Goal: Task Accomplishment & Management: Complete application form

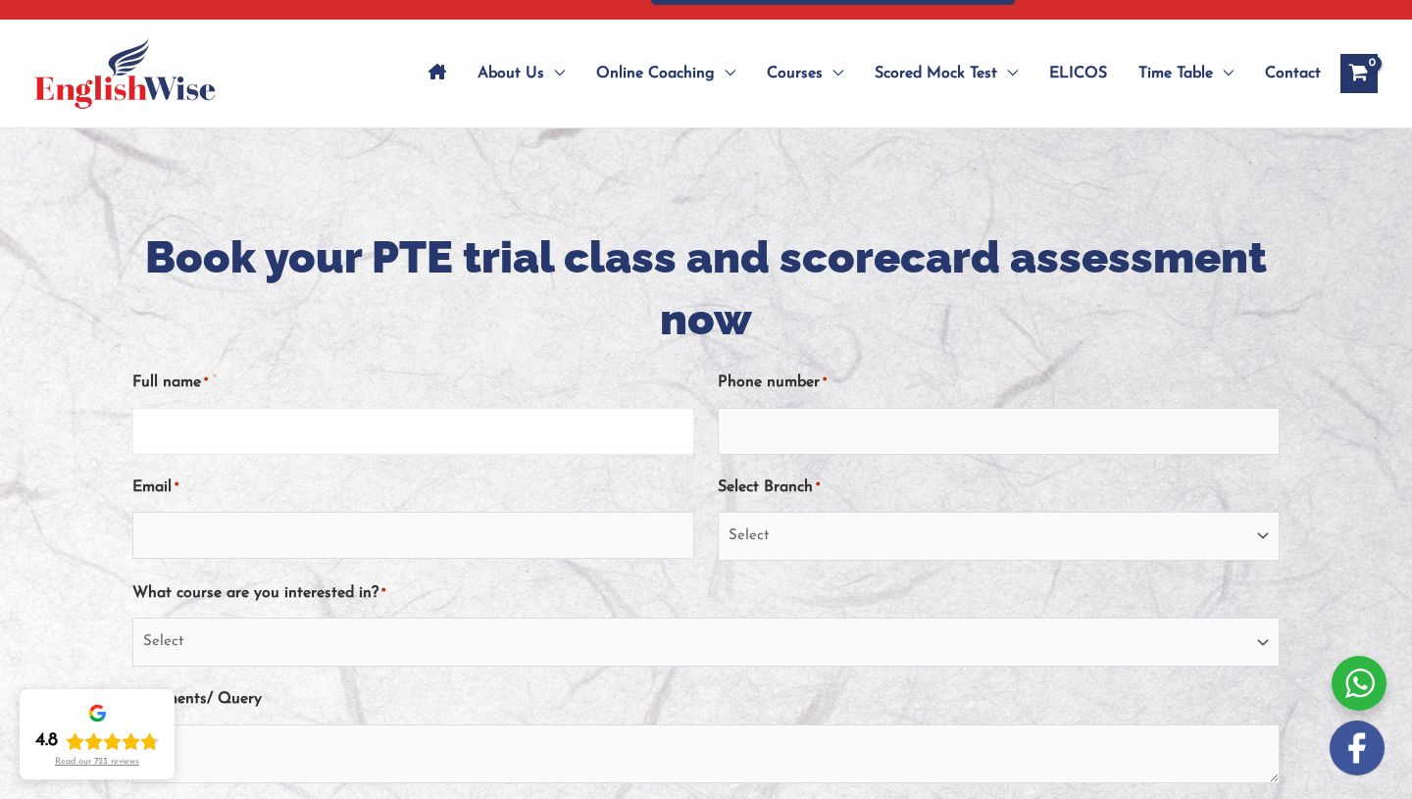
click at [394, 428] on input "Full name *" at bounding box center [413, 431] width 562 height 47
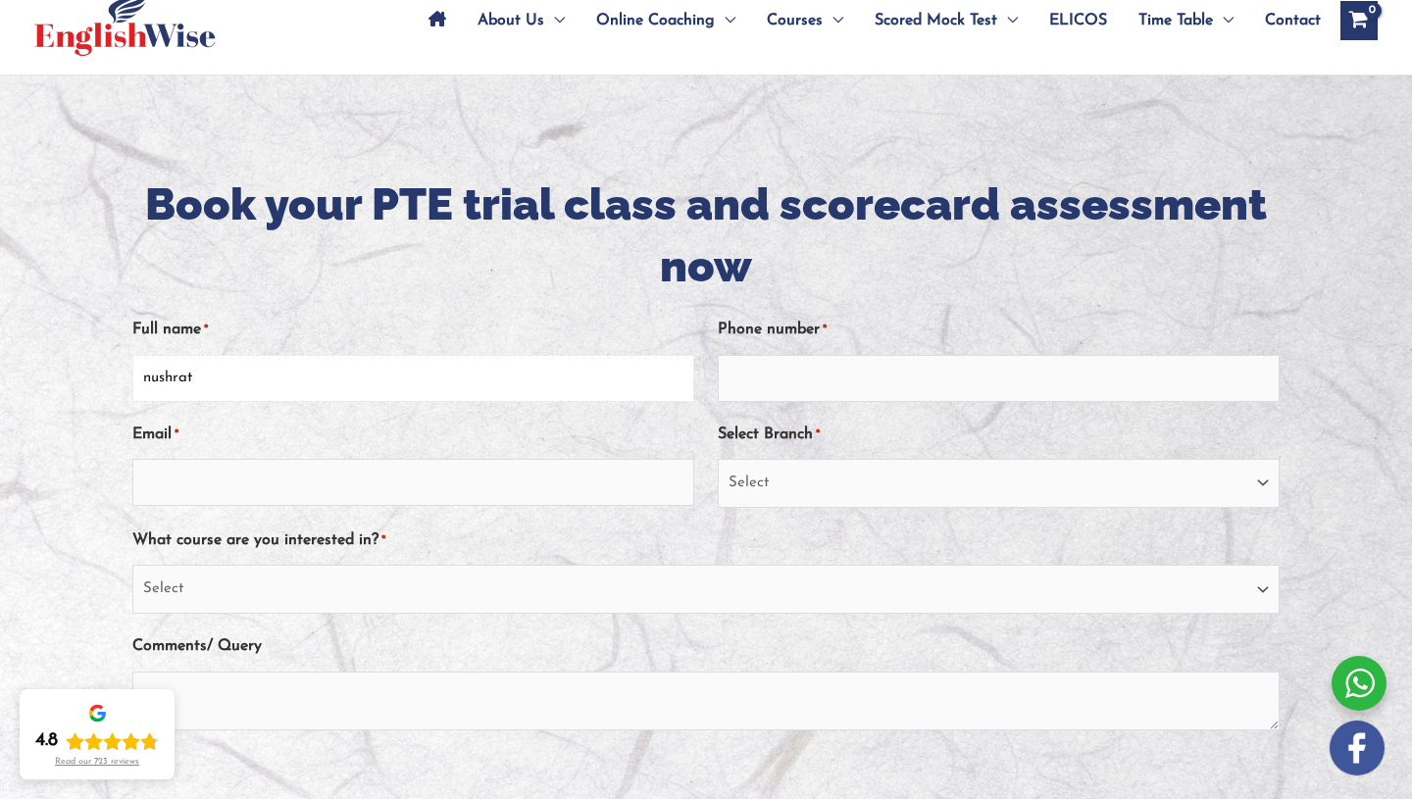
scroll to position [135, 0]
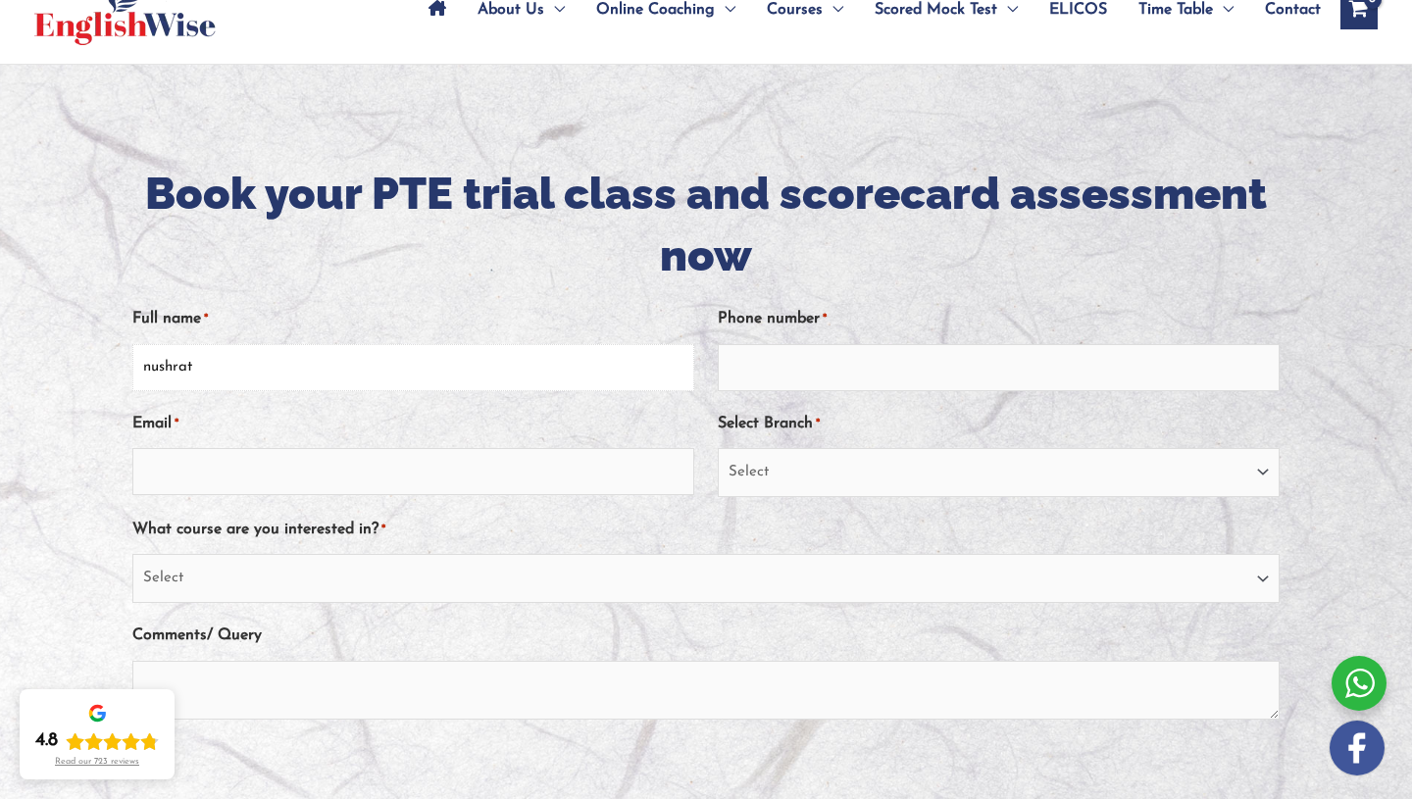
type input "nushrat"
click at [502, 470] on input "Email *" at bounding box center [413, 471] width 562 height 47
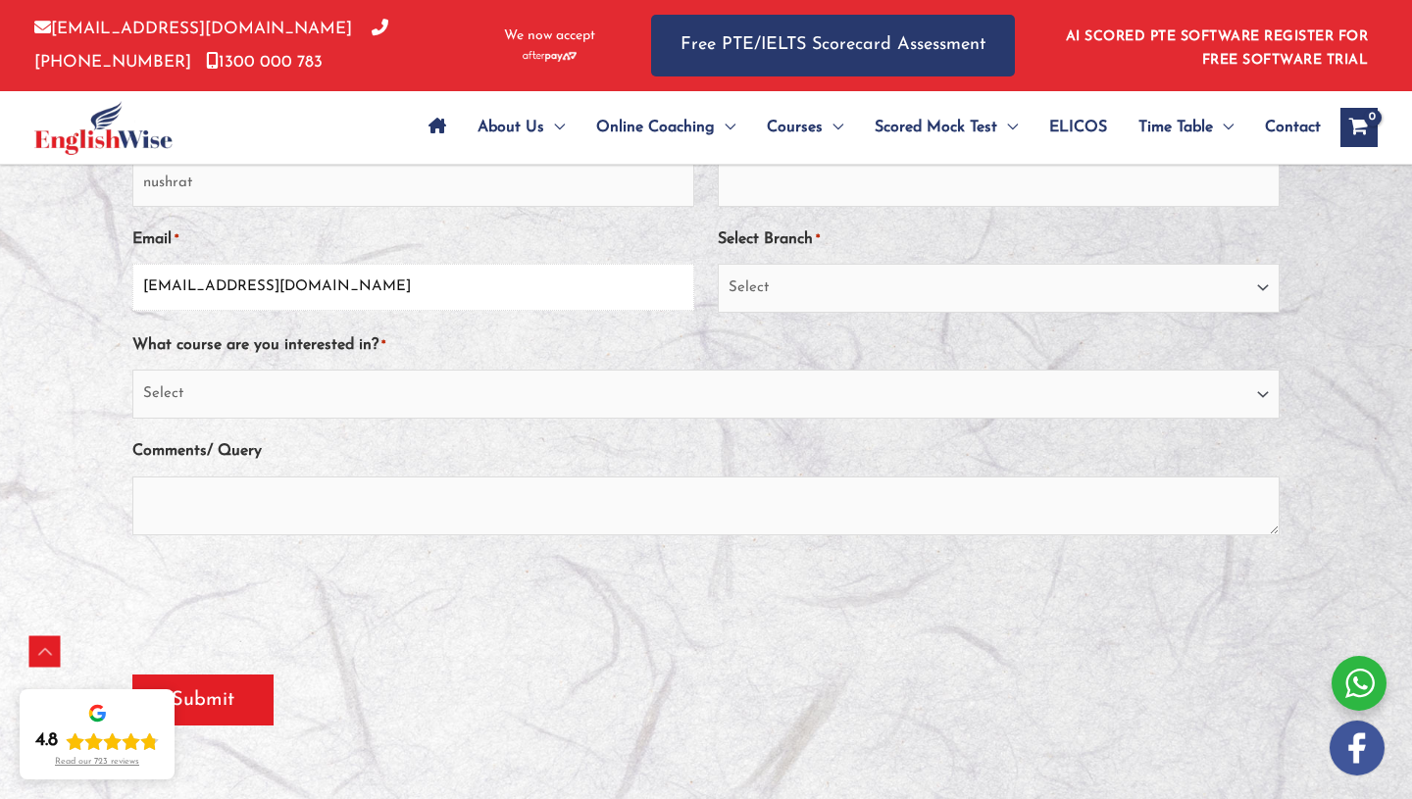
scroll to position [344, 0]
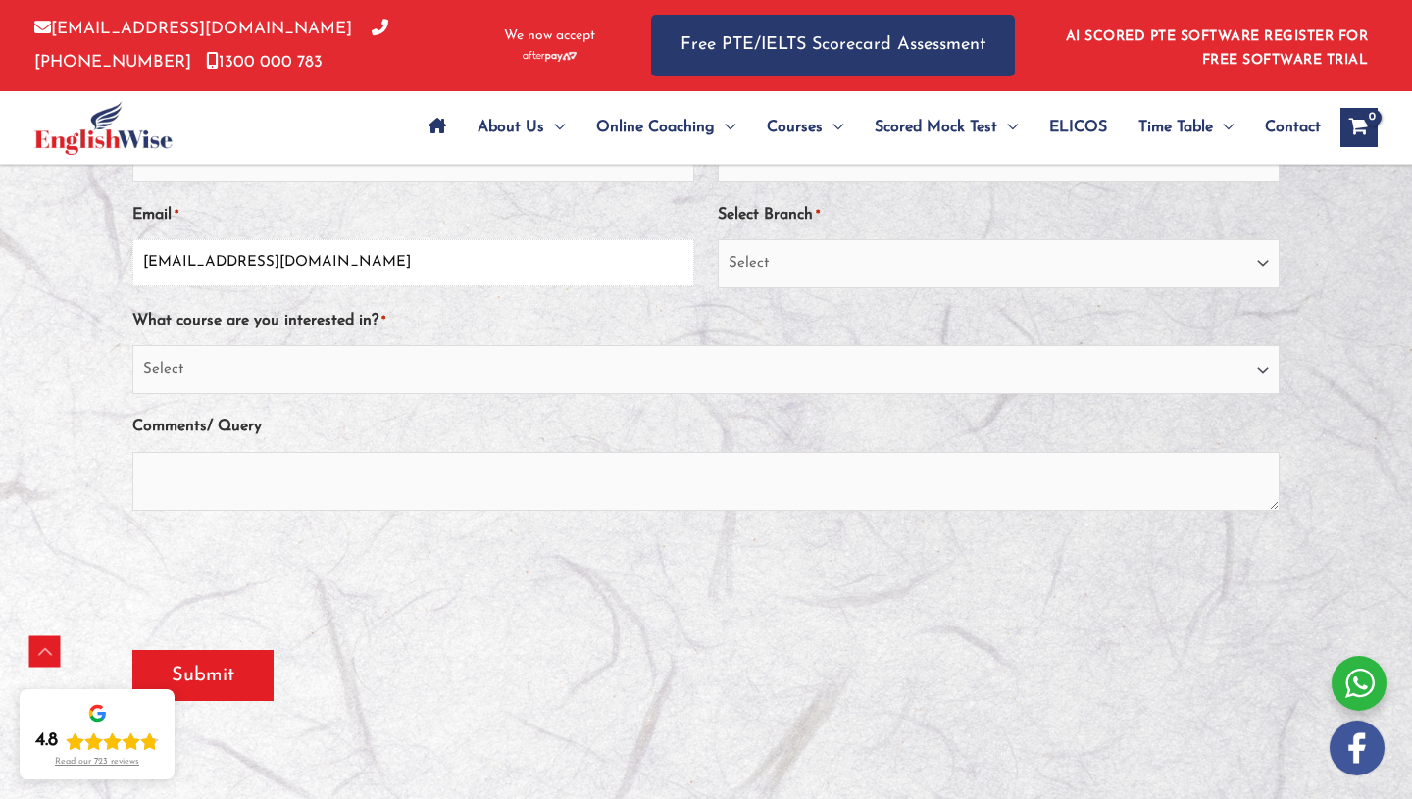
type input "njcouturebd@gmail.com"
click at [486, 373] on select "Select PTE NAATI IELTS OET General English" at bounding box center [705, 369] width 1147 height 49
select select "PTE"
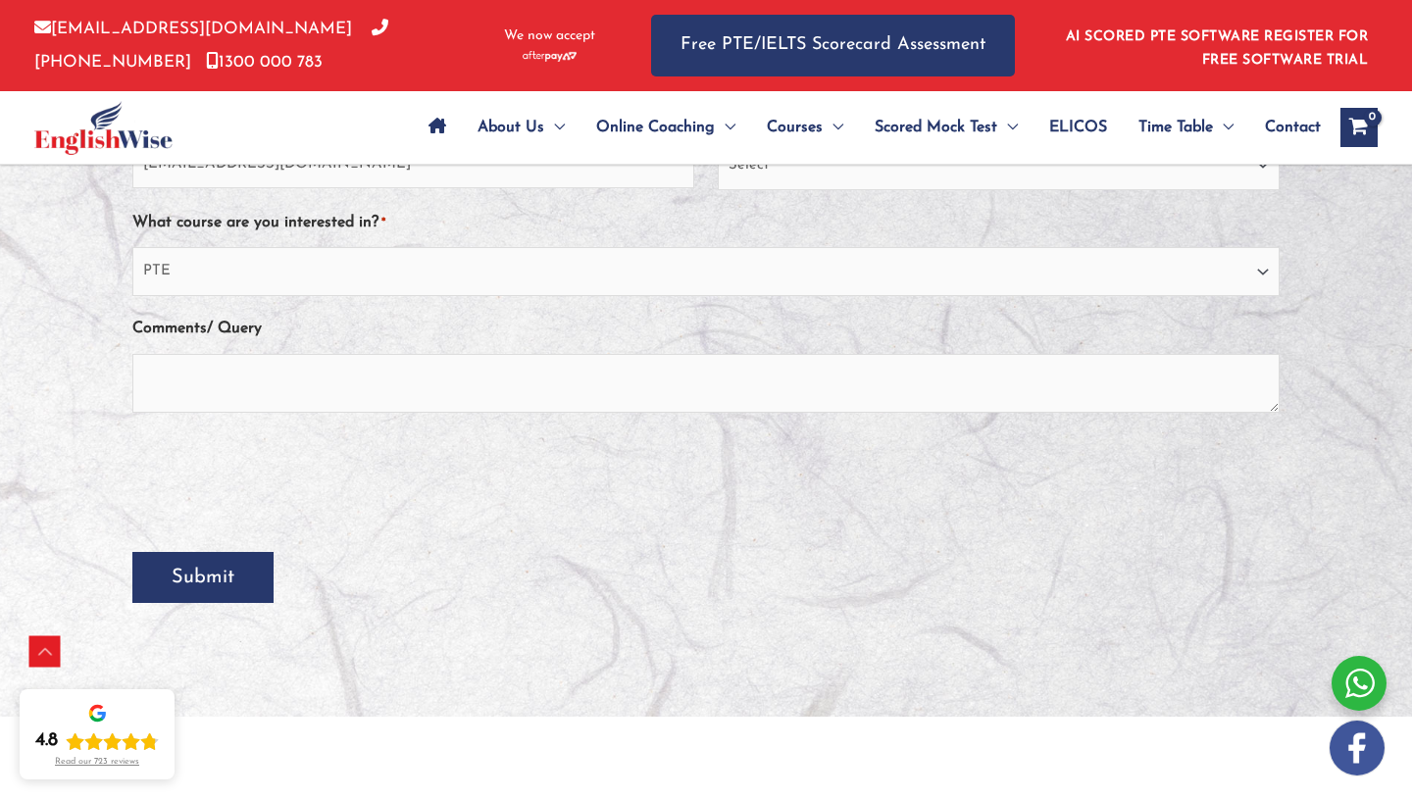
click at [207, 577] on input "Submit" at bounding box center [202, 577] width 141 height 51
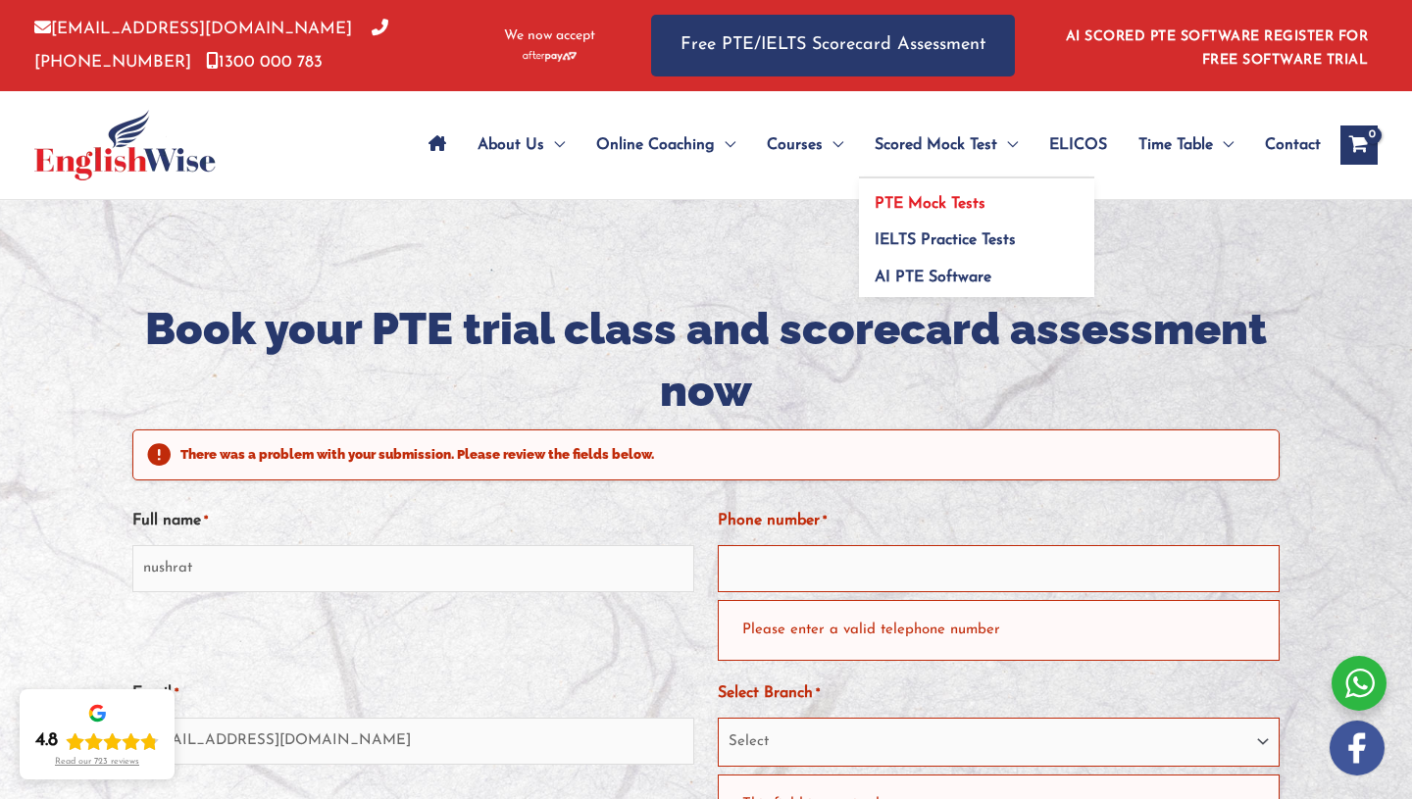
click at [952, 200] on span "PTE Mock Tests" at bounding box center [929, 204] width 111 height 16
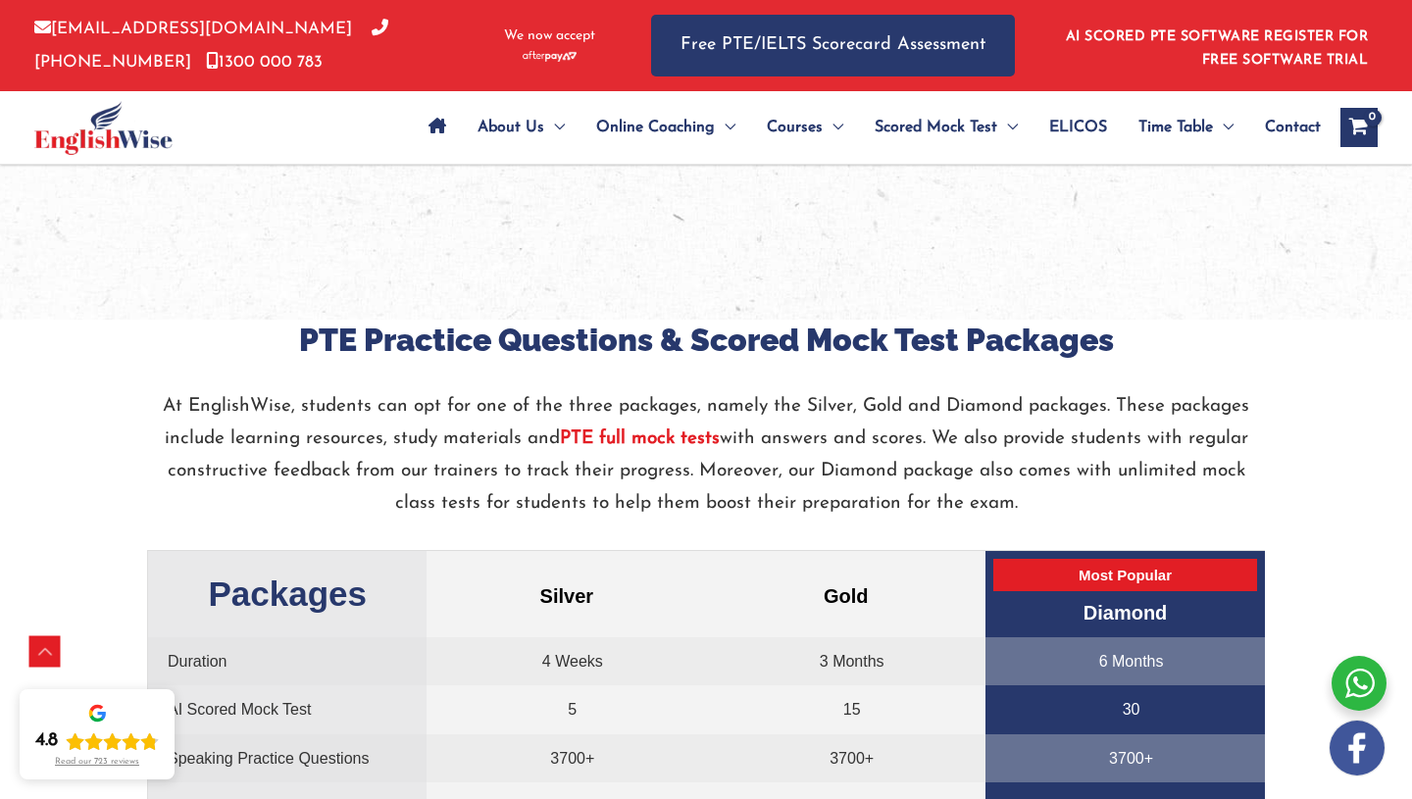
scroll to position [3820, 0]
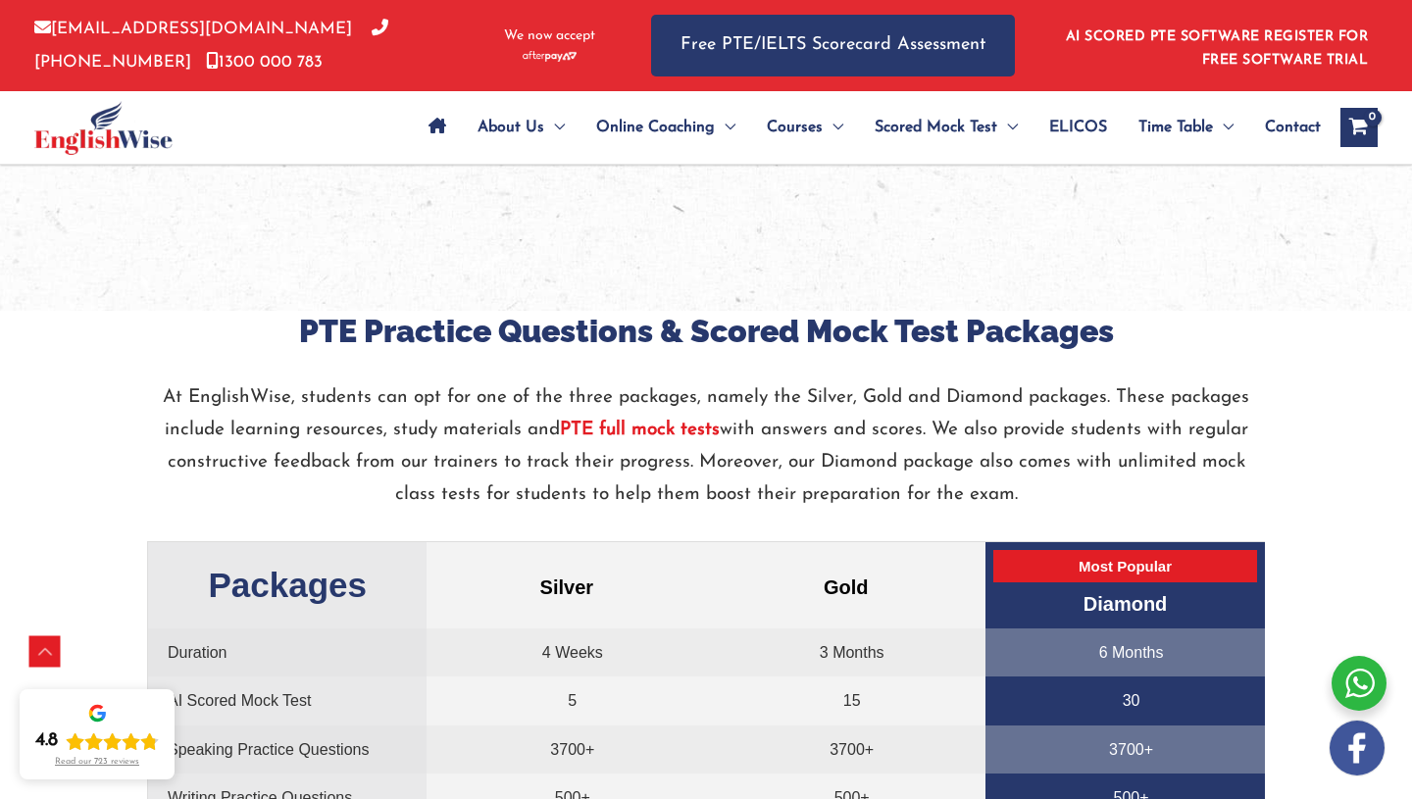
click at [613, 428] on strong "PTE full mock tests" at bounding box center [640, 430] width 160 height 19
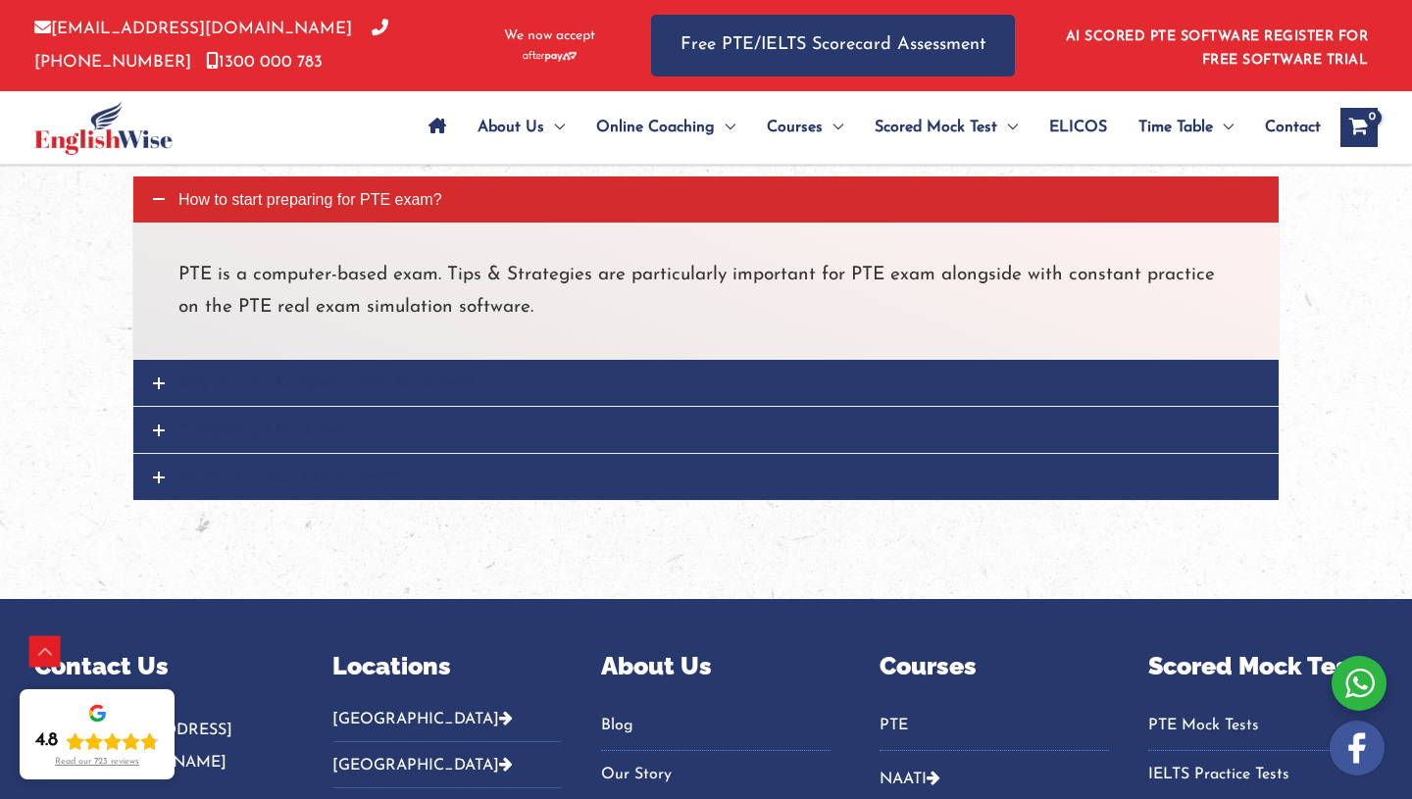
scroll to position [1879, 0]
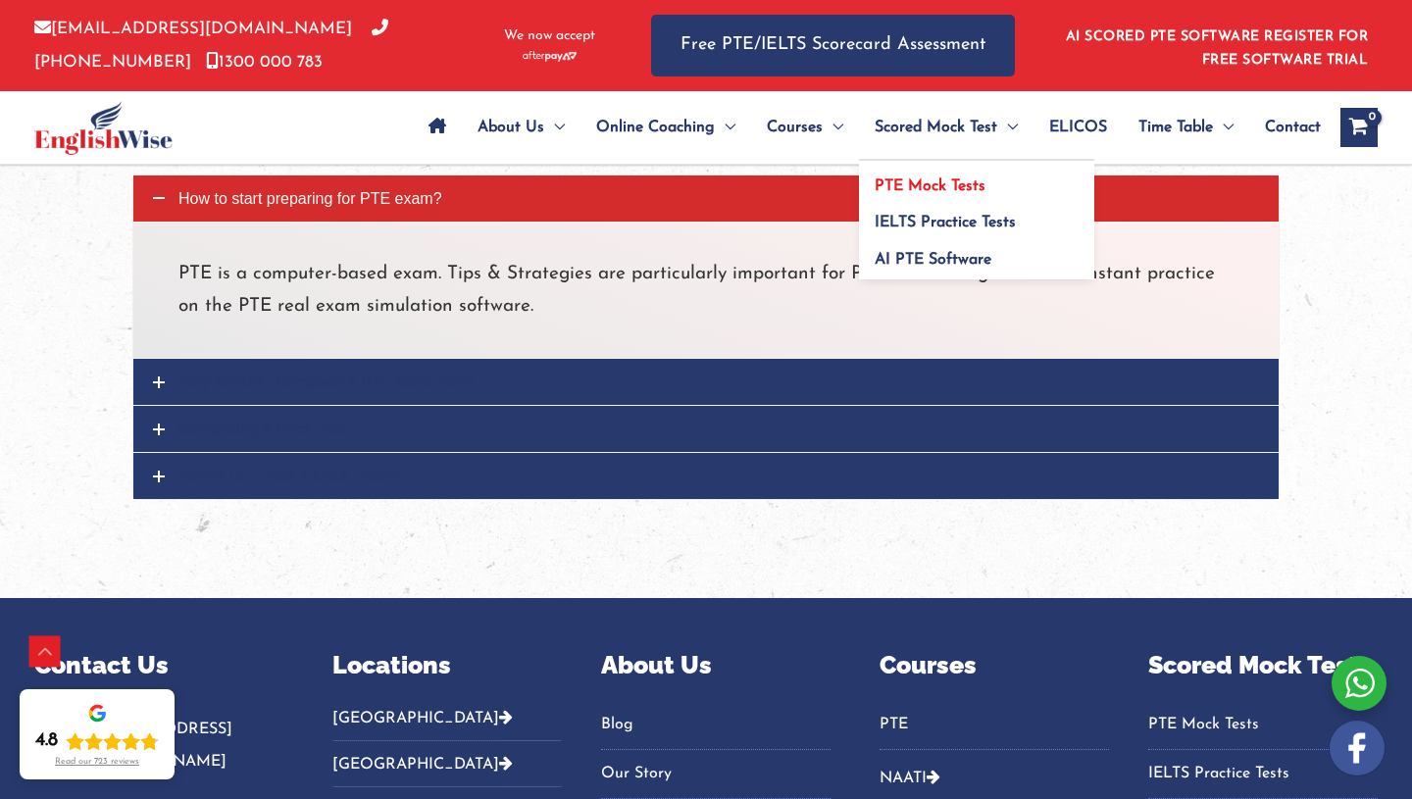
click at [968, 187] on span "PTE Mock Tests" at bounding box center [929, 186] width 111 height 16
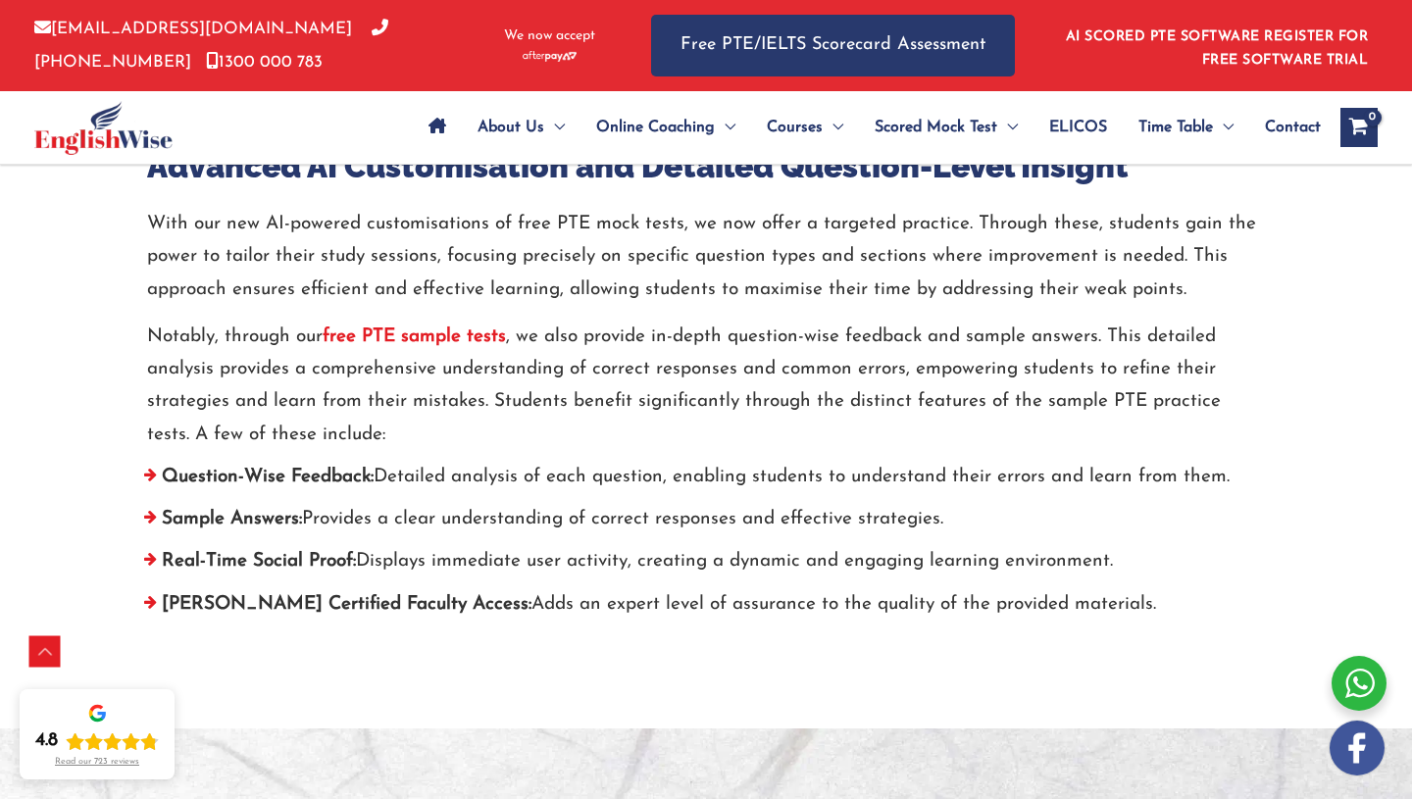
scroll to position [7039, 0]
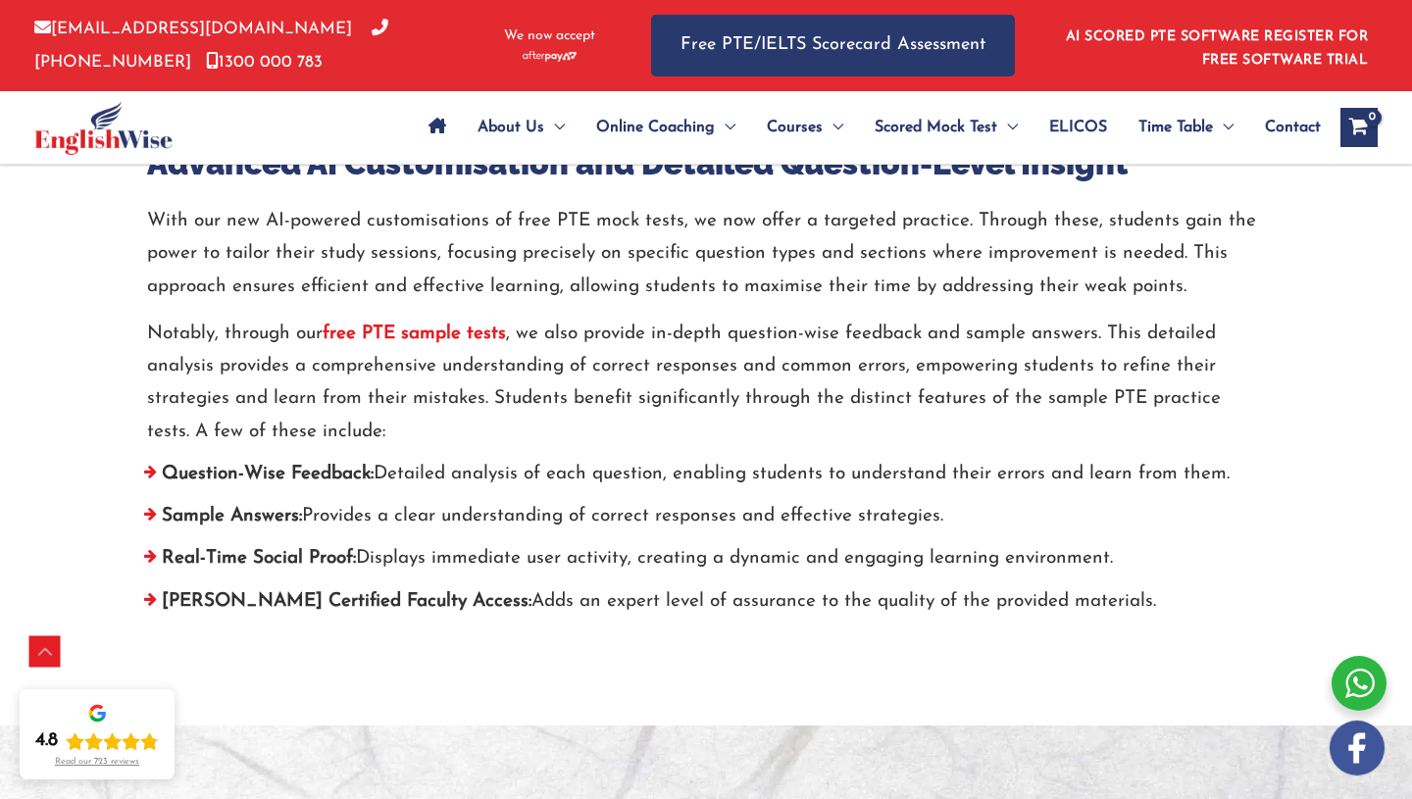
click at [479, 331] on strong "free PTE sample tests" at bounding box center [414, 333] width 183 height 19
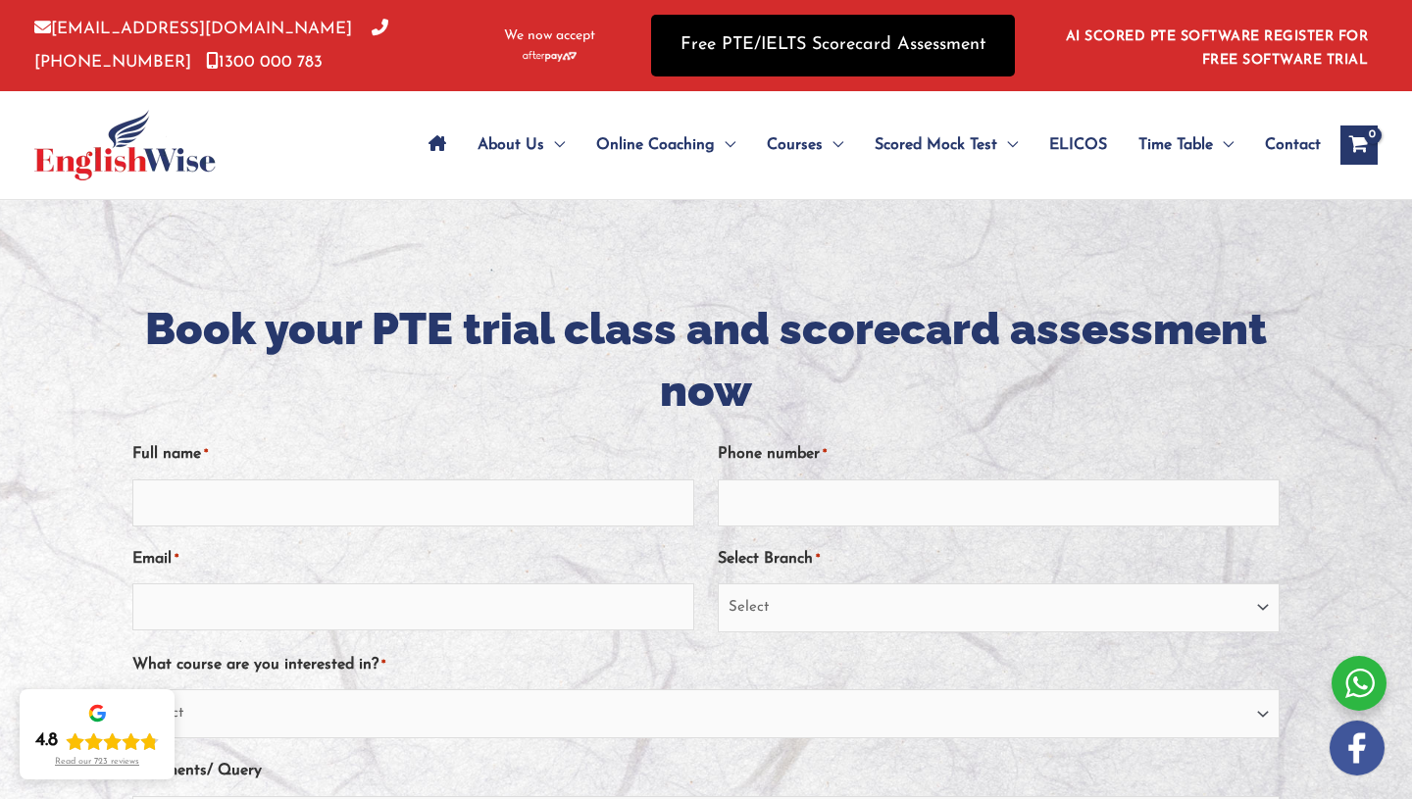
click at [749, 34] on link "Free PTE/IELTS Scorecard Assessment" at bounding box center [833, 46] width 364 height 62
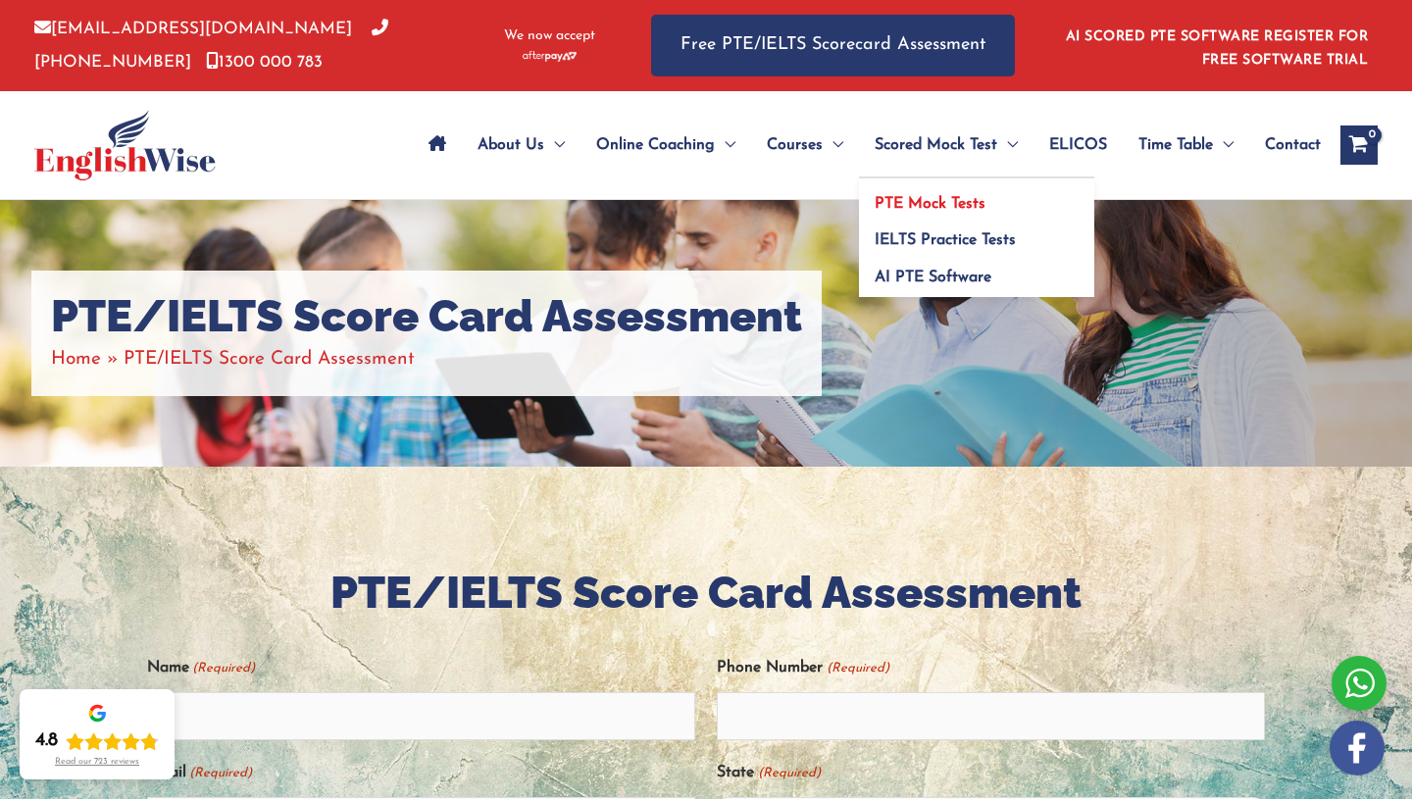
click at [961, 203] on span "PTE Mock Tests" at bounding box center [929, 204] width 111 height 16
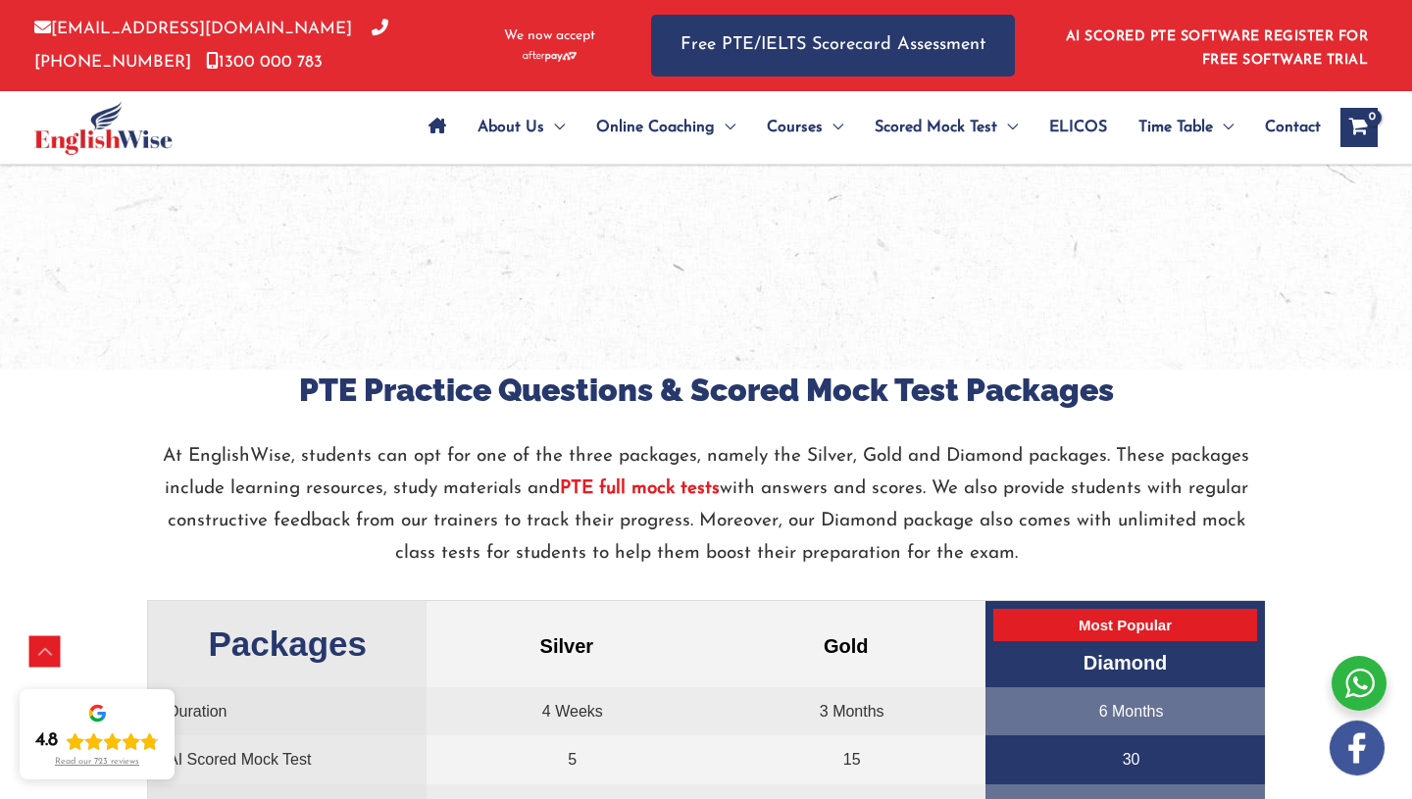
scroll to position [3761, 0]
click at [687, 492] on strong "PTE full mock tests" at bounding box center [640, 489] width 160 height 19
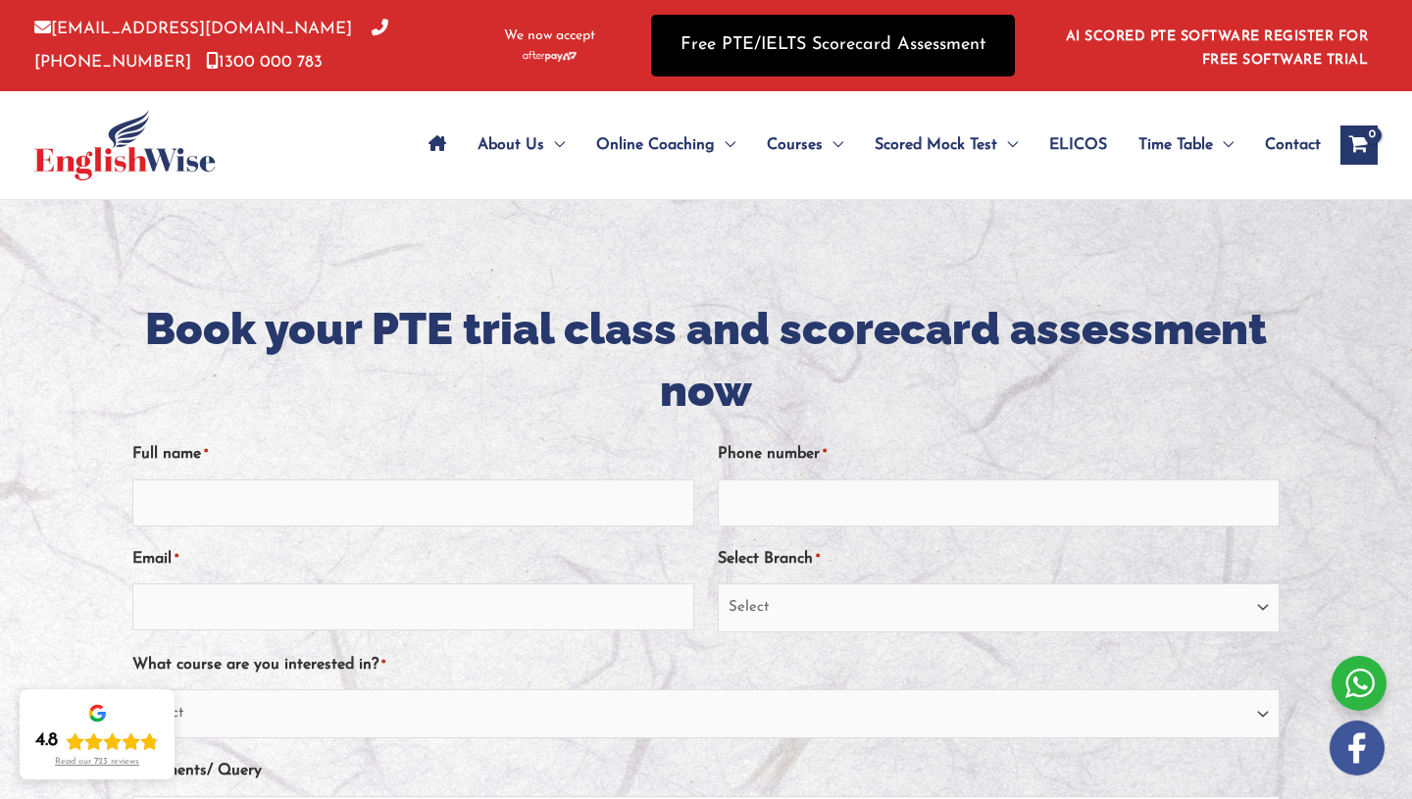
click at [803, 46] on link "Free PTE/IELTS Scorecard Assessment" at bounding box center [833, 46] width 364 height 62
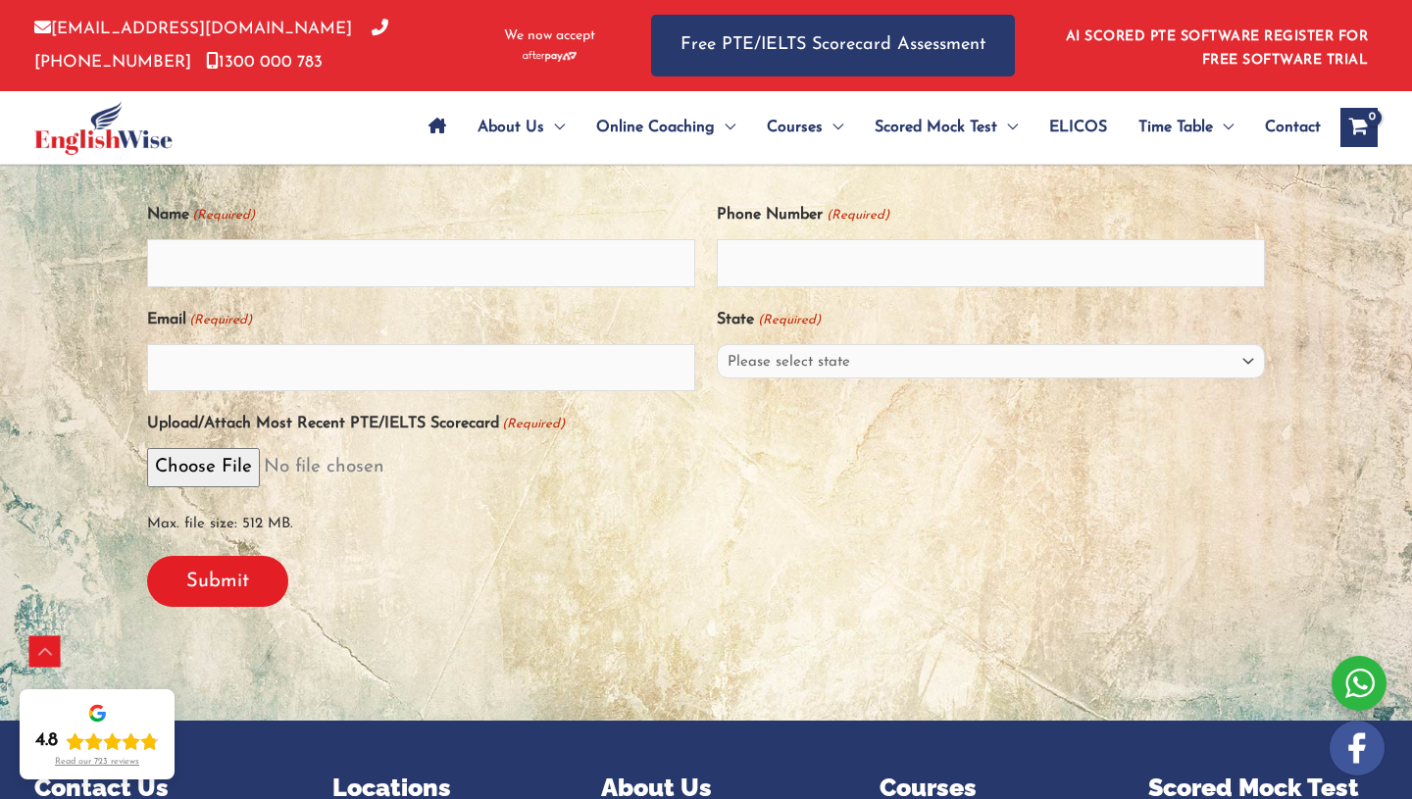
scroll to position [455, 0]
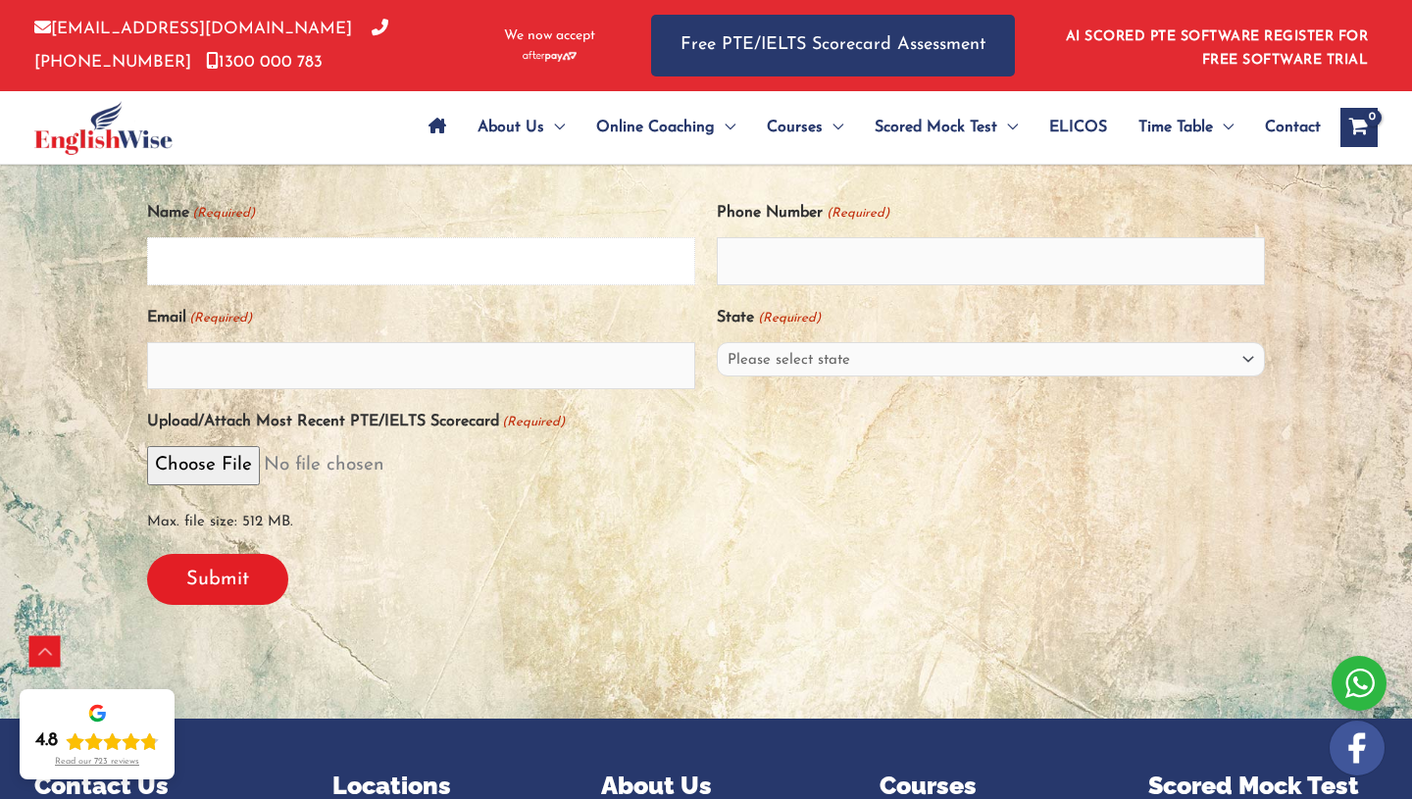
click at [469, 269] on input "Name (Required)" at bounding box center [421, 260] width 548 height 47
type input "nushrat"
click at [450, 375] on input "Email (Required)" at bounding box center [421, 365] width 548 height 47
type input "njcouturebd@gmail.com"
click at [780, 363] on select "Please select state New South Wales (NSW) Victoria (VIC) Queensland (QLD) South…" at bounding box center [991, 359] width 548 height 34
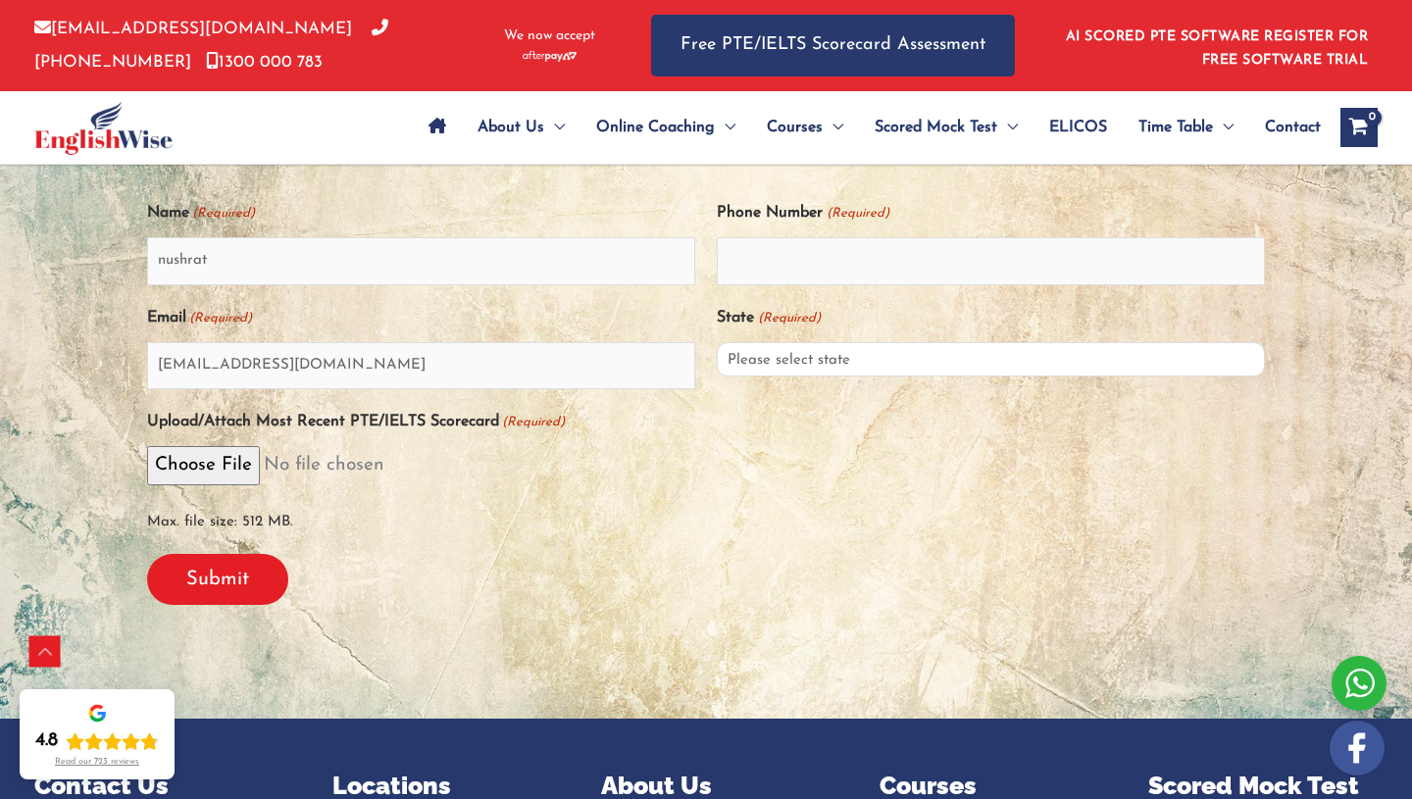
select select "Western Australia (WA)"
click at [758, 262] on input "Phone Number (Required)" at bounding box center [991, 260] width 548 height 47
type input "414425839"
click at [255, 595] on input "Submit" at bounding box center [217, 579] width 141 height 51
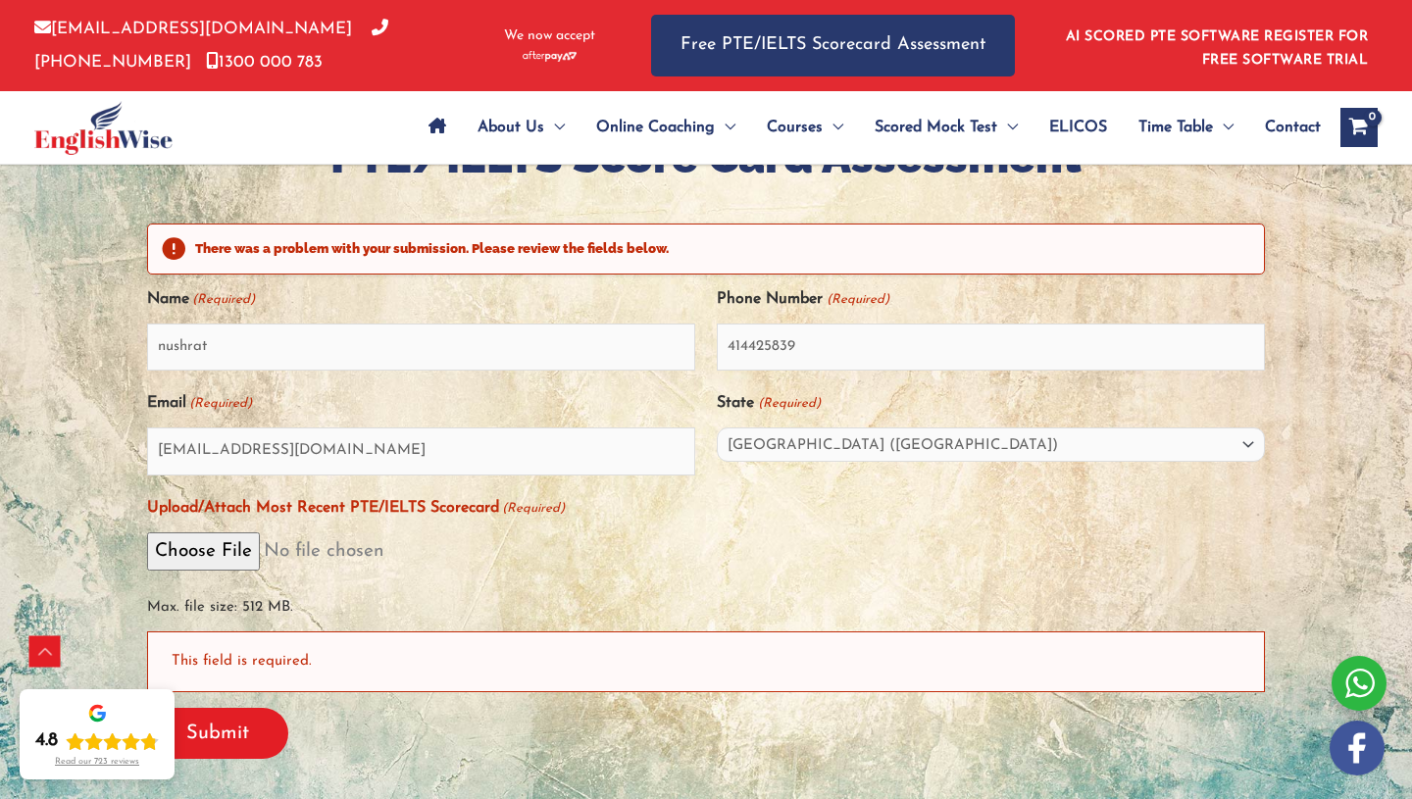
scroll to position [446, 0]
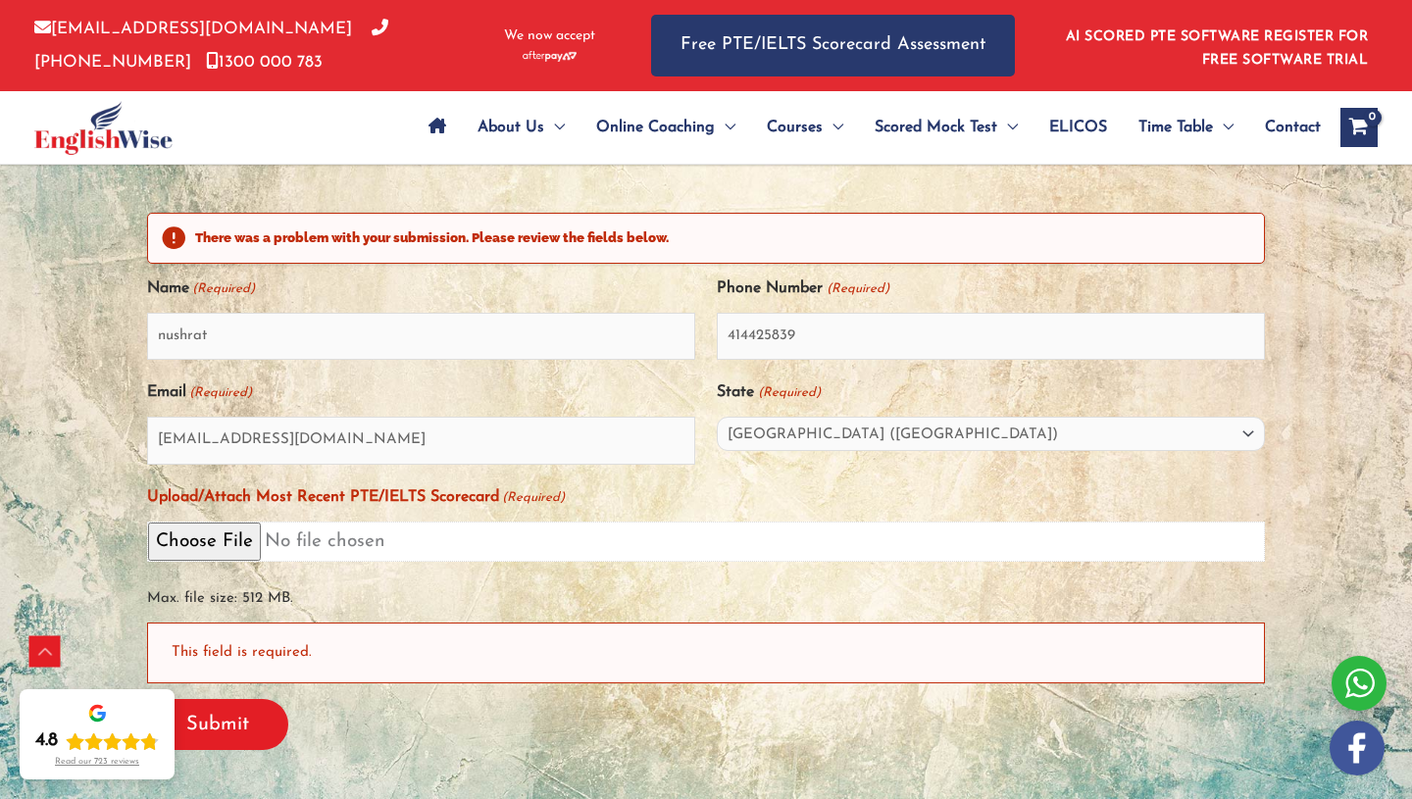
click at [219, 555] on input "Upload/Attach Most Recent PTE/IELTS Scorecard (Required)" at bounding box center [706, 542] width 1118 height 40
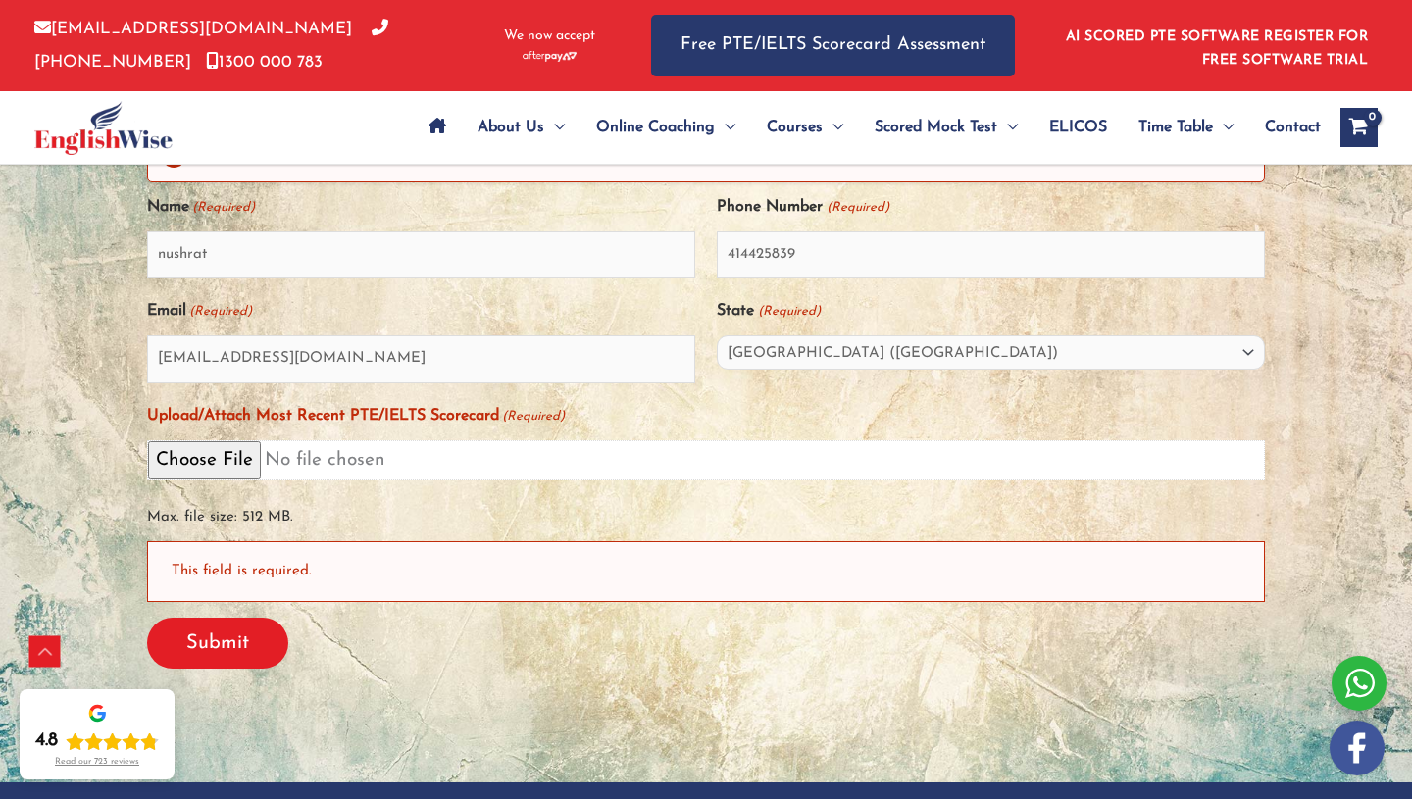
scroll to position [529, 0]
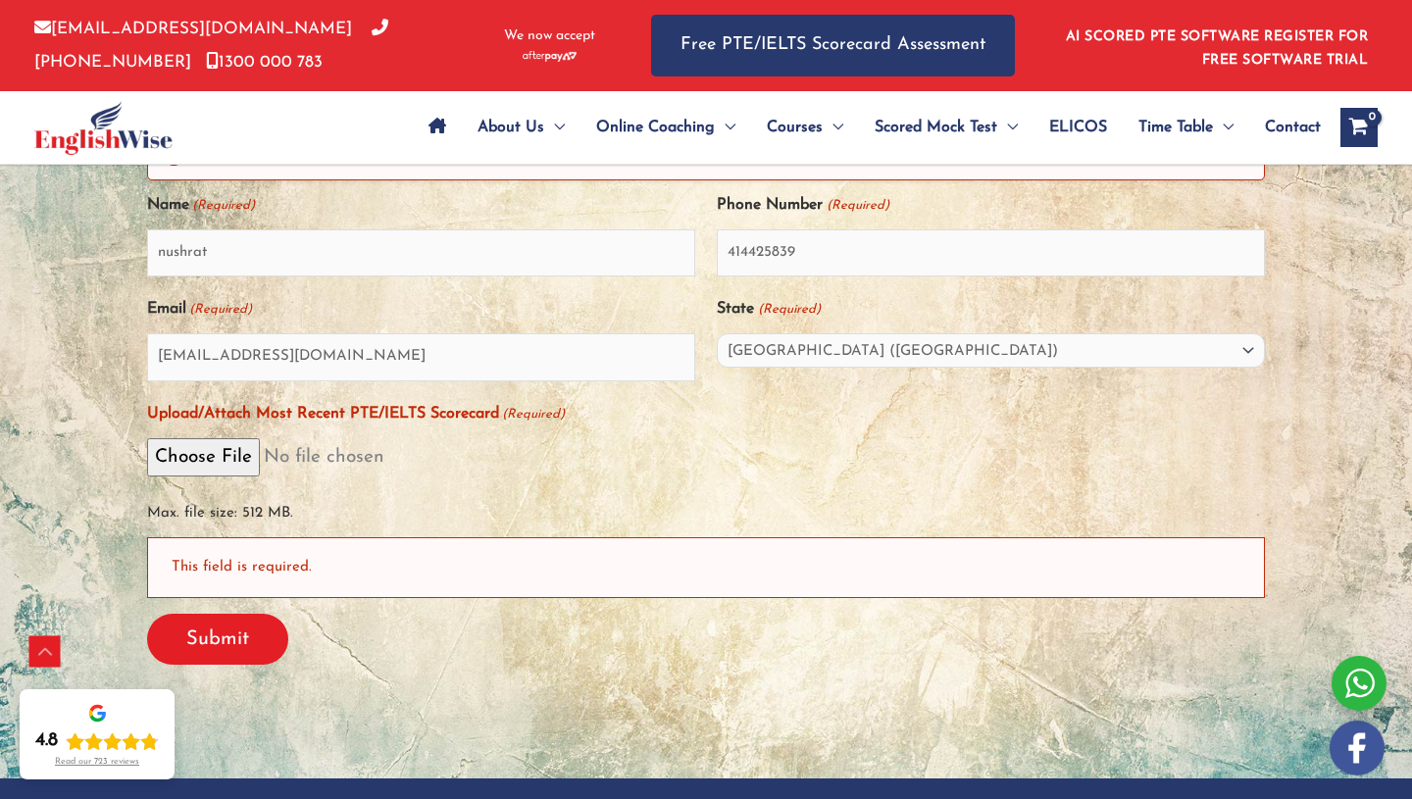
click at [391, 567] on div "This field is required." at bounding box center [706, 567] width 1118 height 60
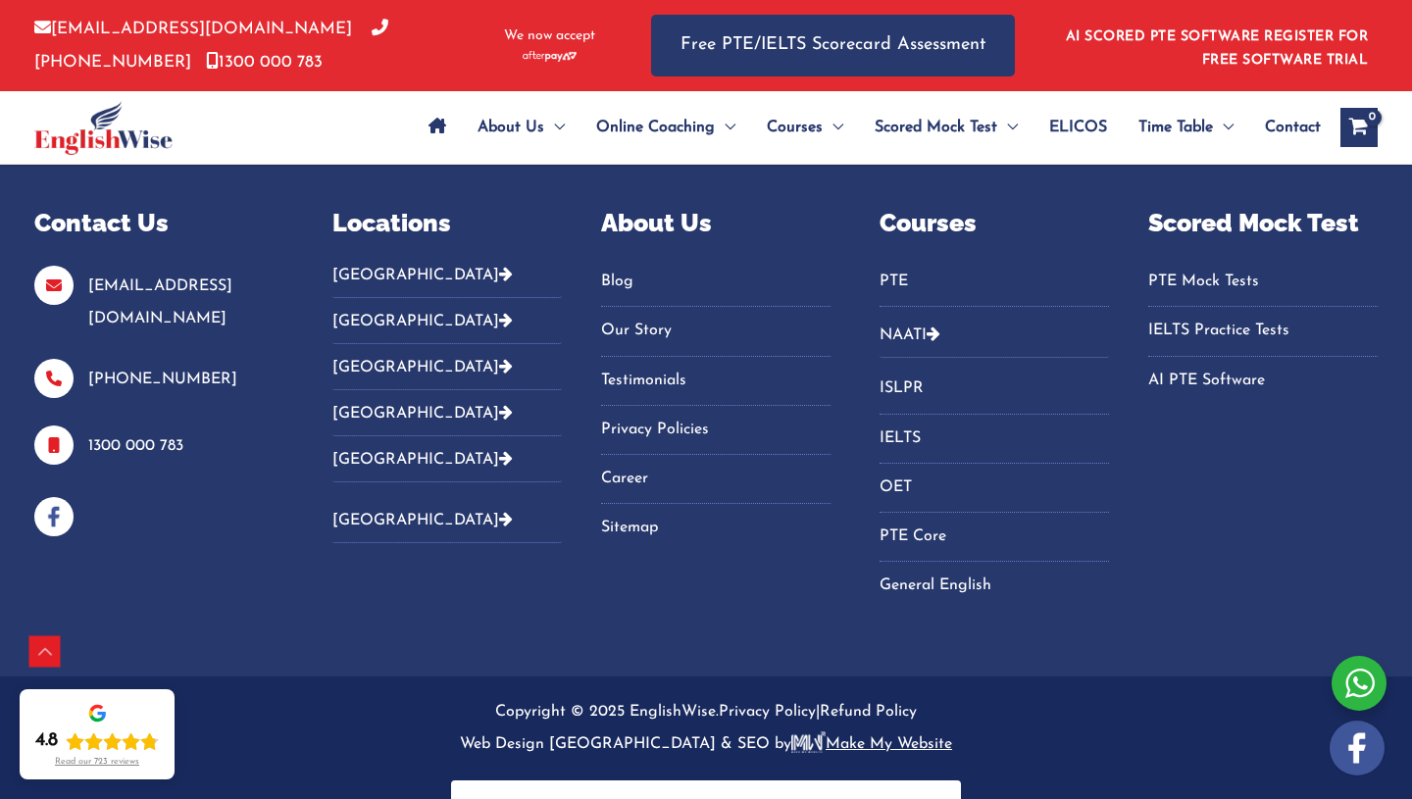
scroll to position [1149, 0]
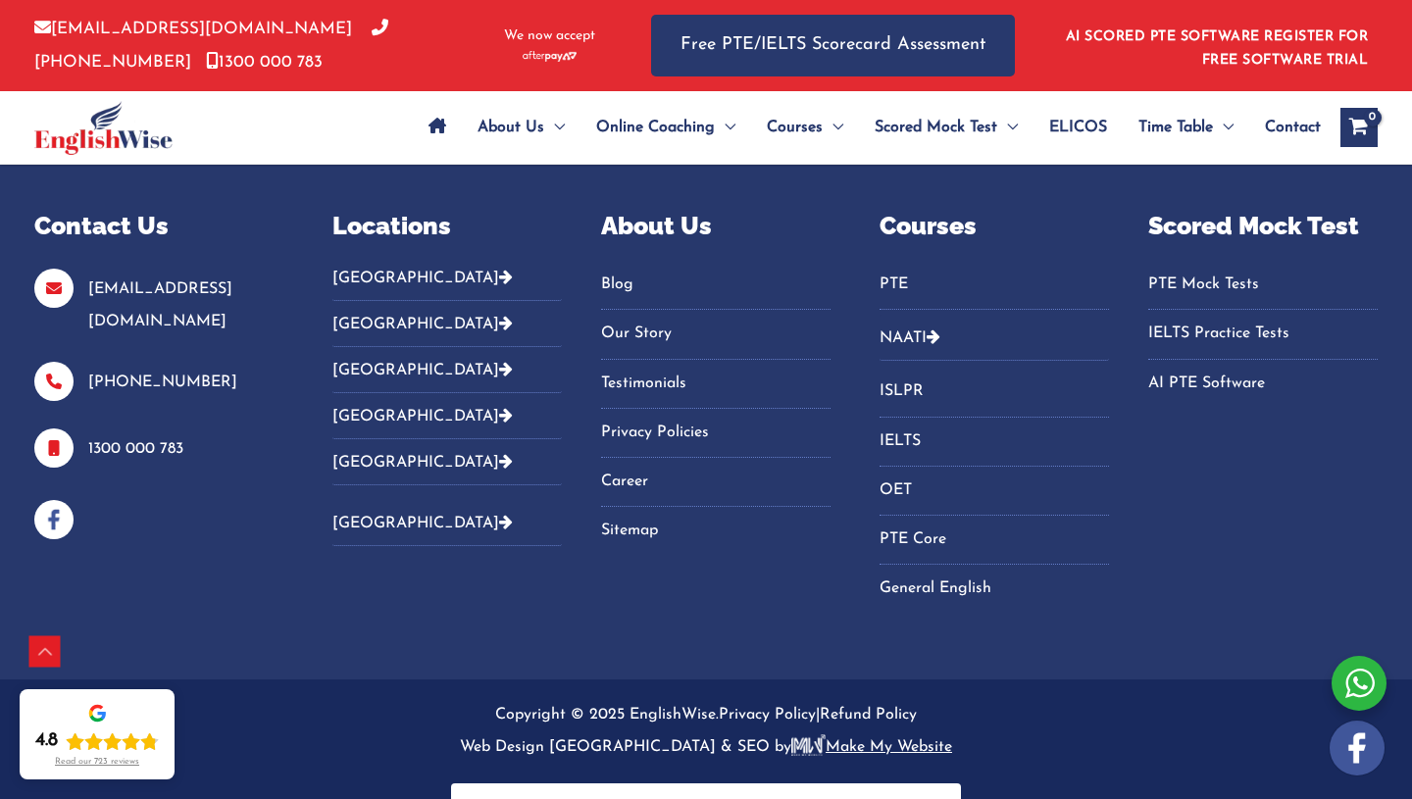
click at [897, 290] on link "PTE" at bounding box center [993, 285] width 229 height 32
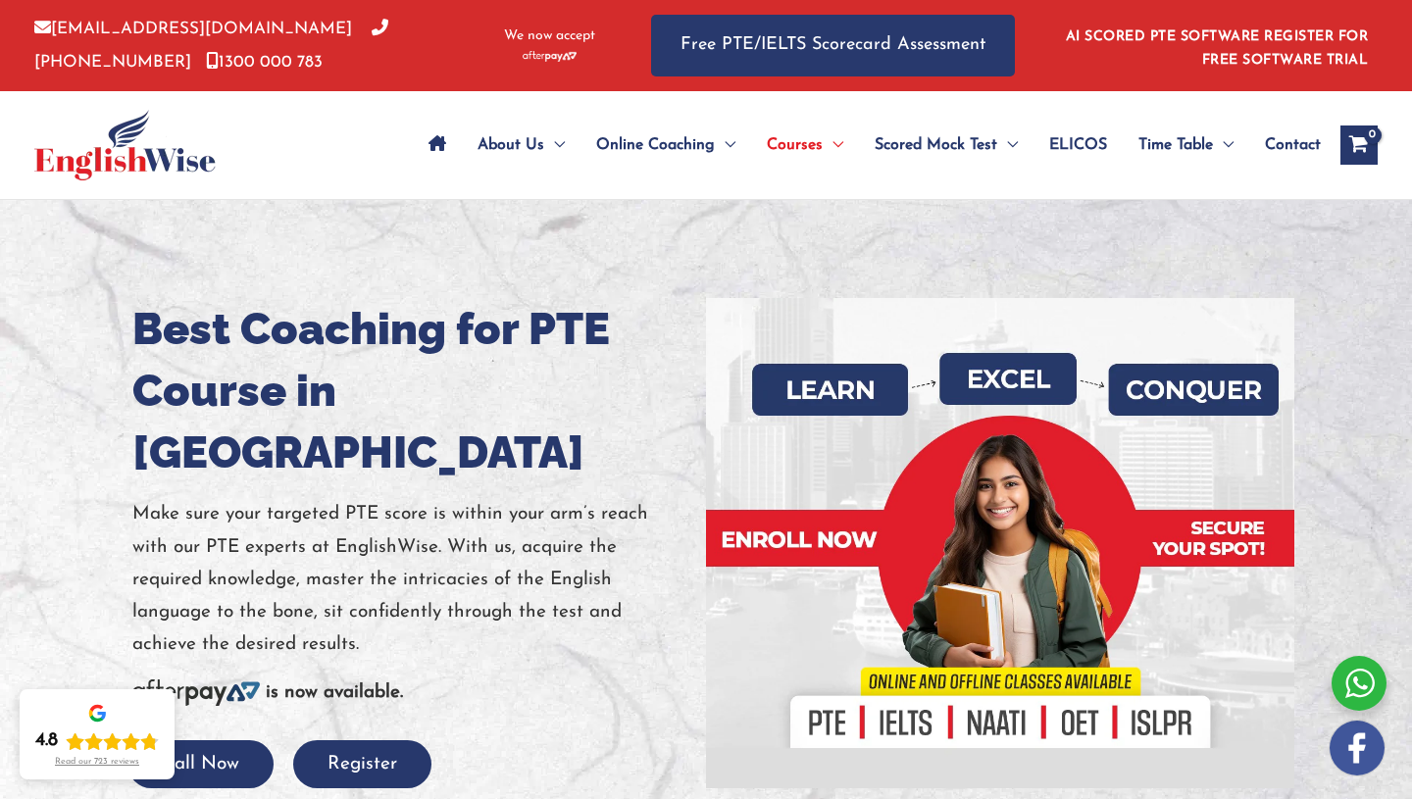
click at [1326, 64] on link "AI SCORED PTE SOFTWARE REGISTER FOR FREE SOFTWARE TRIAL" at bounding box center [1217, 48] width 303 height 38
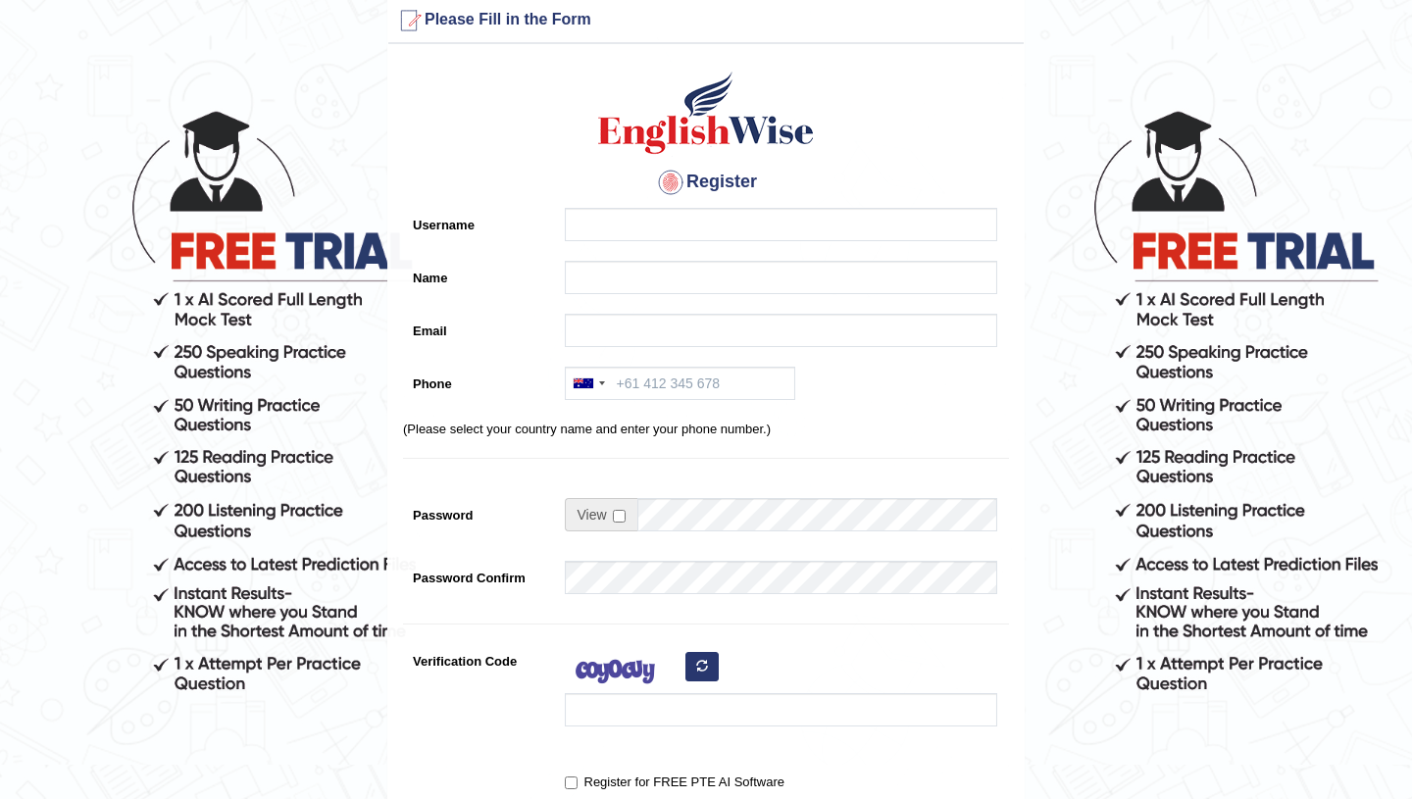
scroll to position [40, 0]
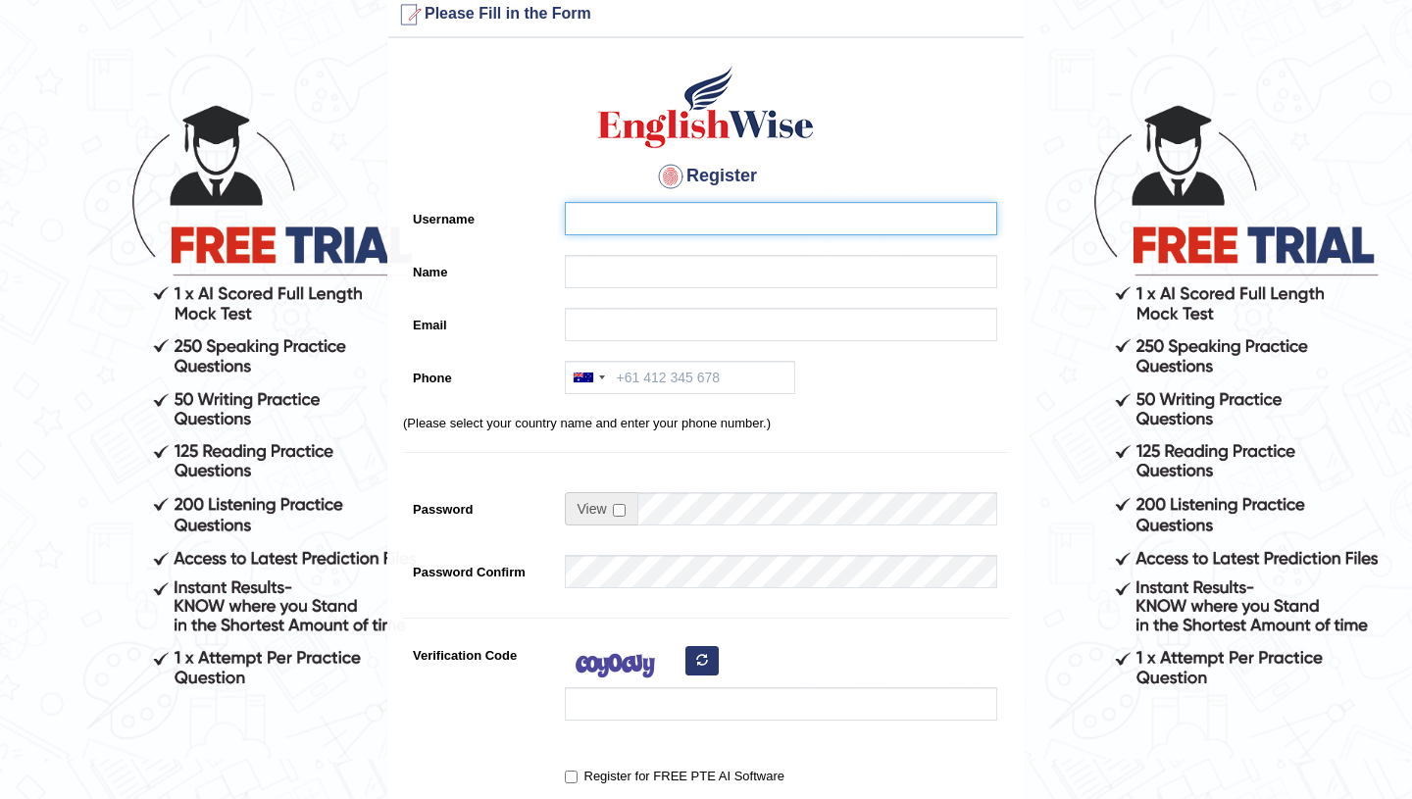
click at [702, 220] on input "Username" at bounding box center [781, 218] width 432 height 33
type input "nush"
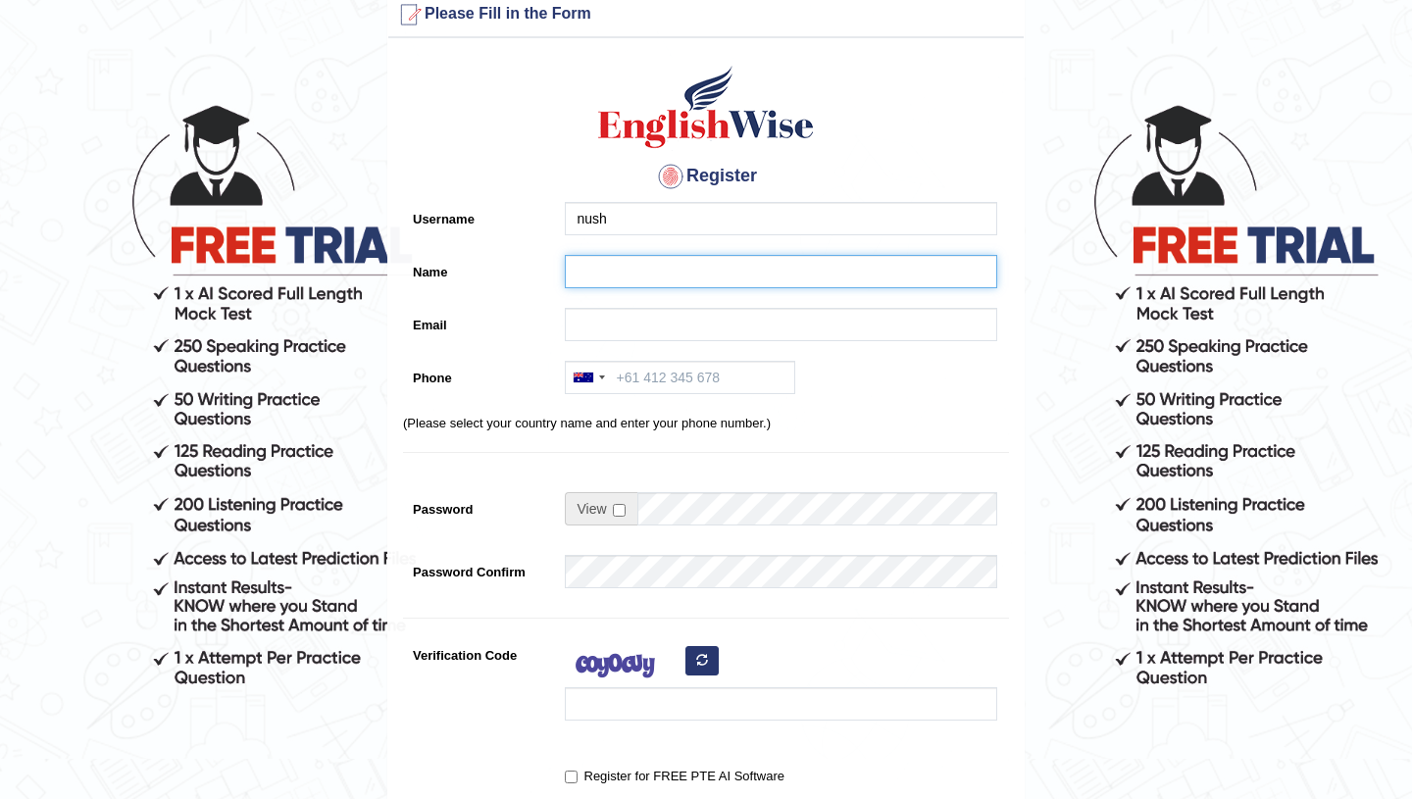
click at [629, 271] on input "Name" at bounding box center [781, 271] width 432 height 33
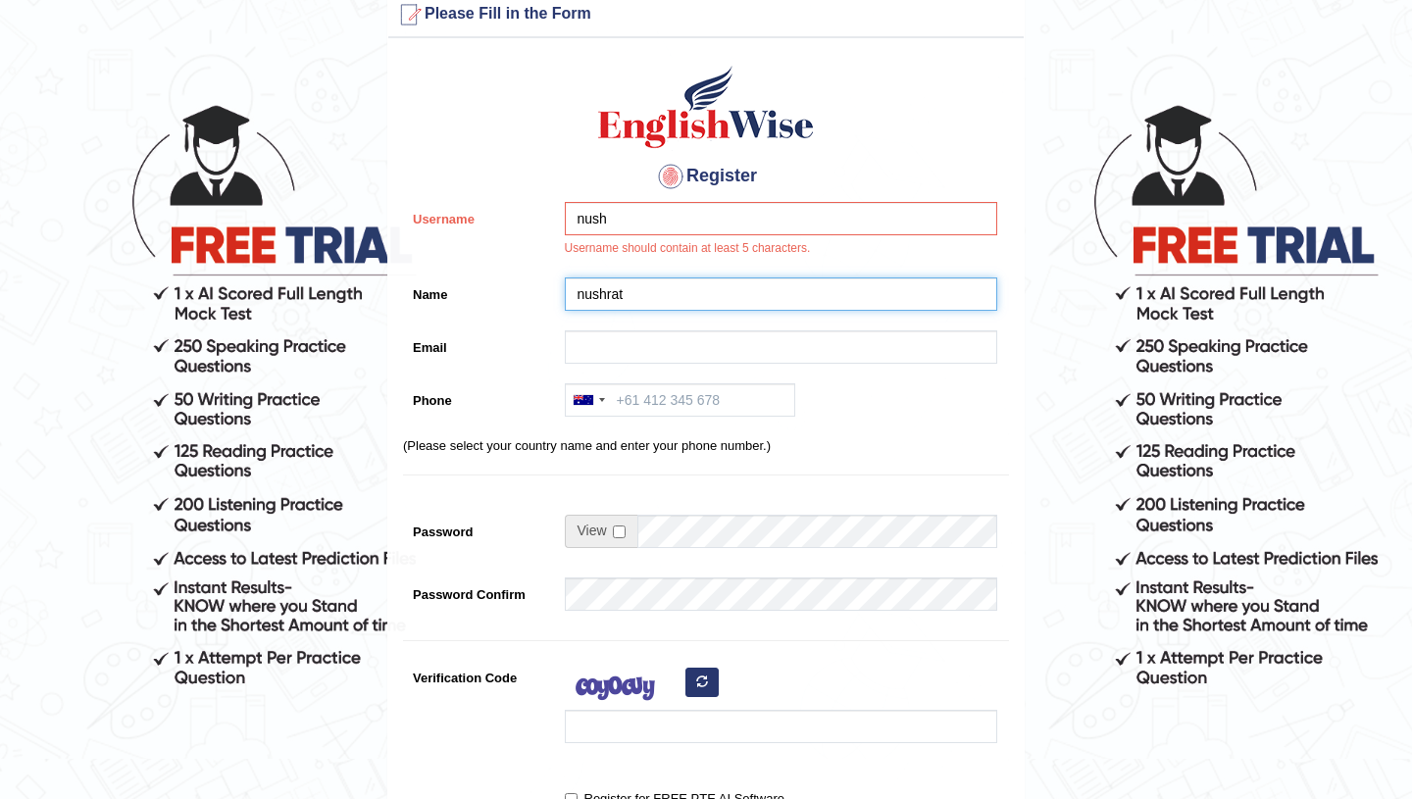
type input "nushrat"
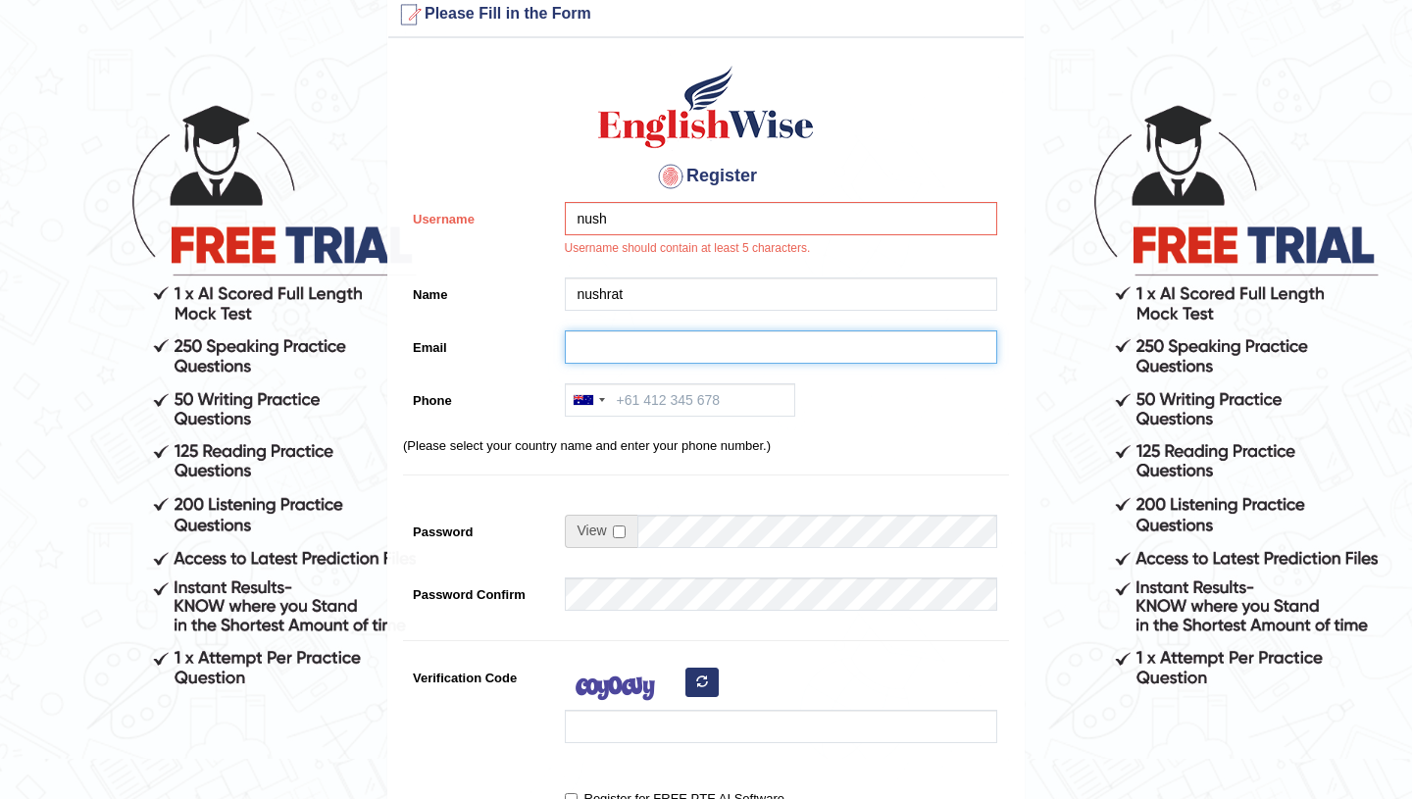
click at [588, 345] on input "Email" at bounding box center [781, 346] width 432 height 33
type input "[EMAIL_ADDRESS][DOMAIN_NAME]"
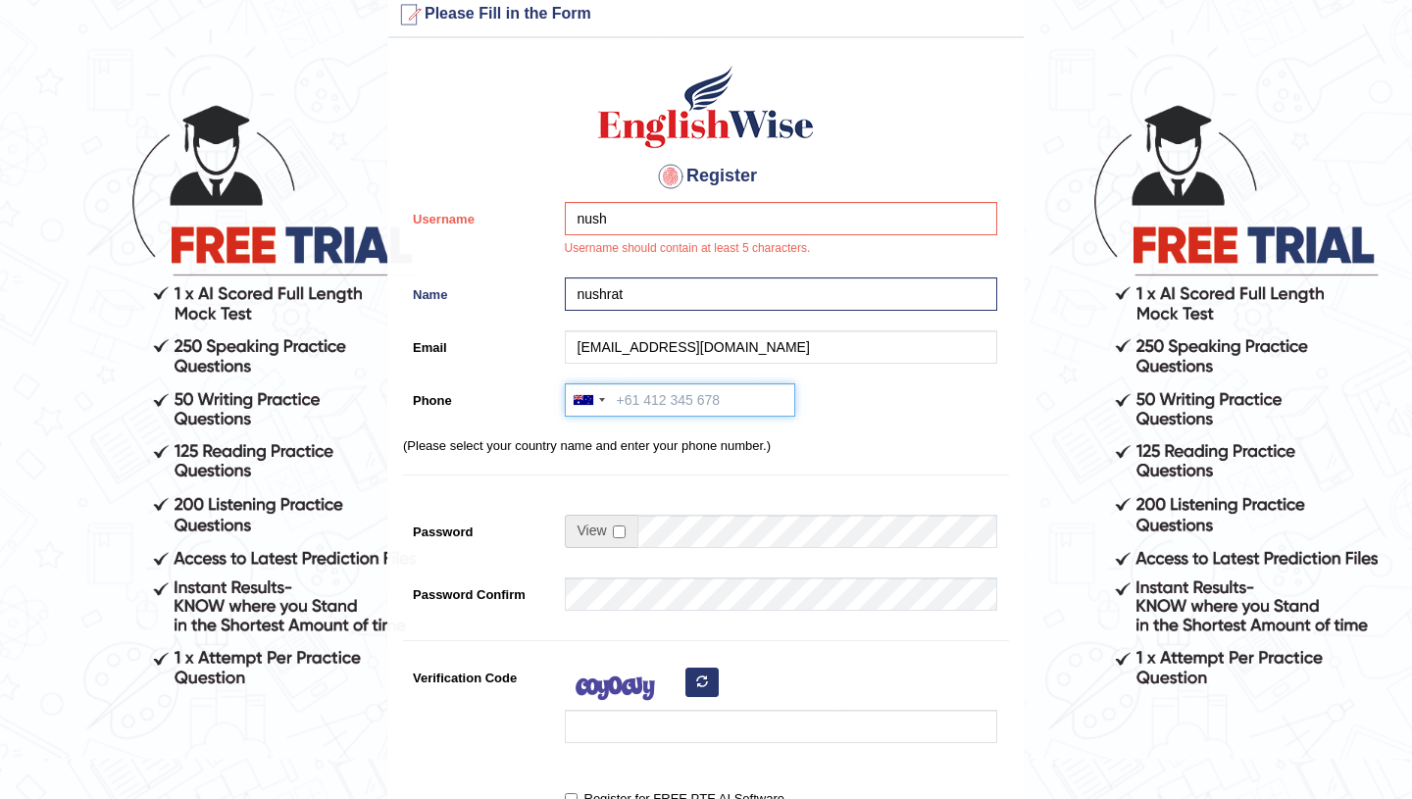
click at [706, 404] on input "Phone" at bounding box center [680, 399] width 230 height 33
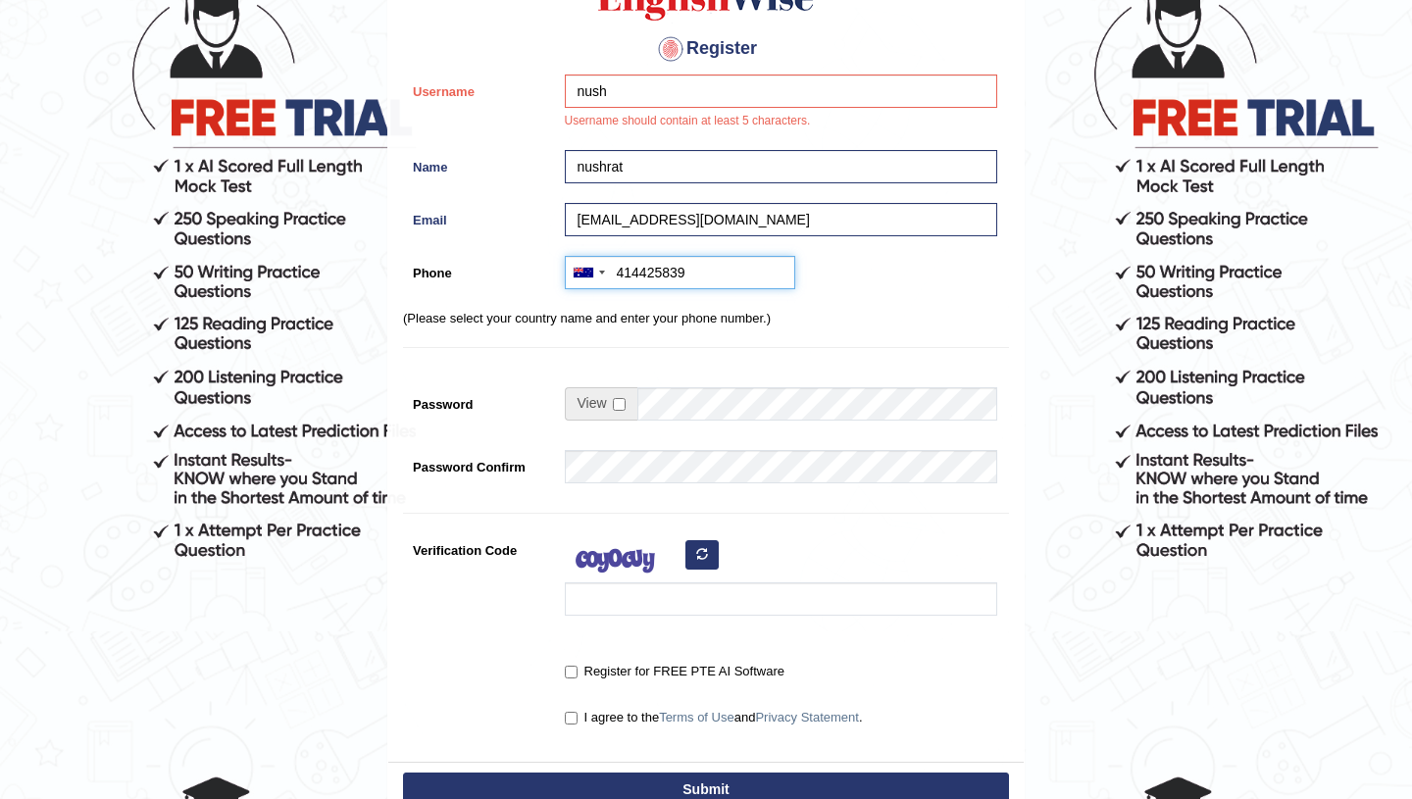
scroll to position [171, 0]
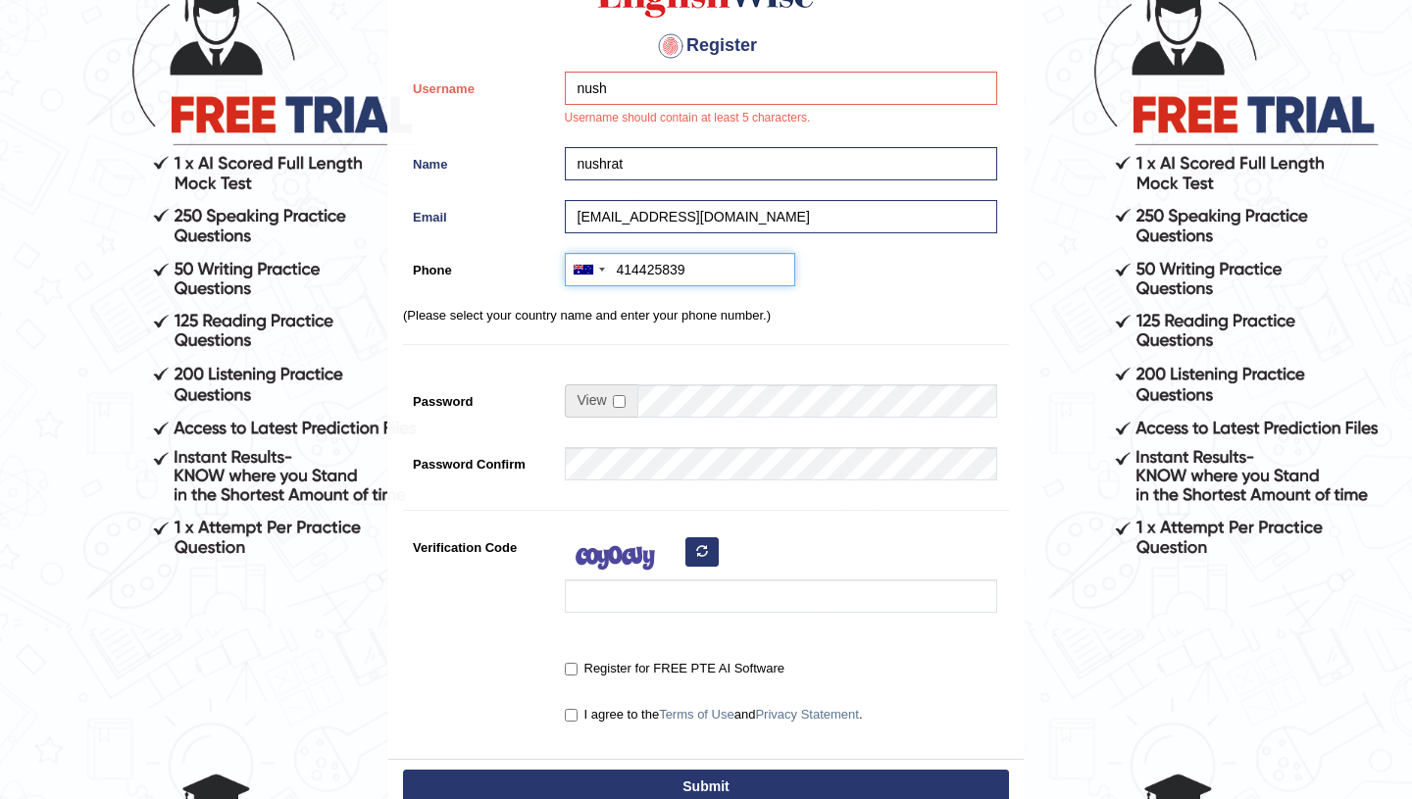
type input "414425839"
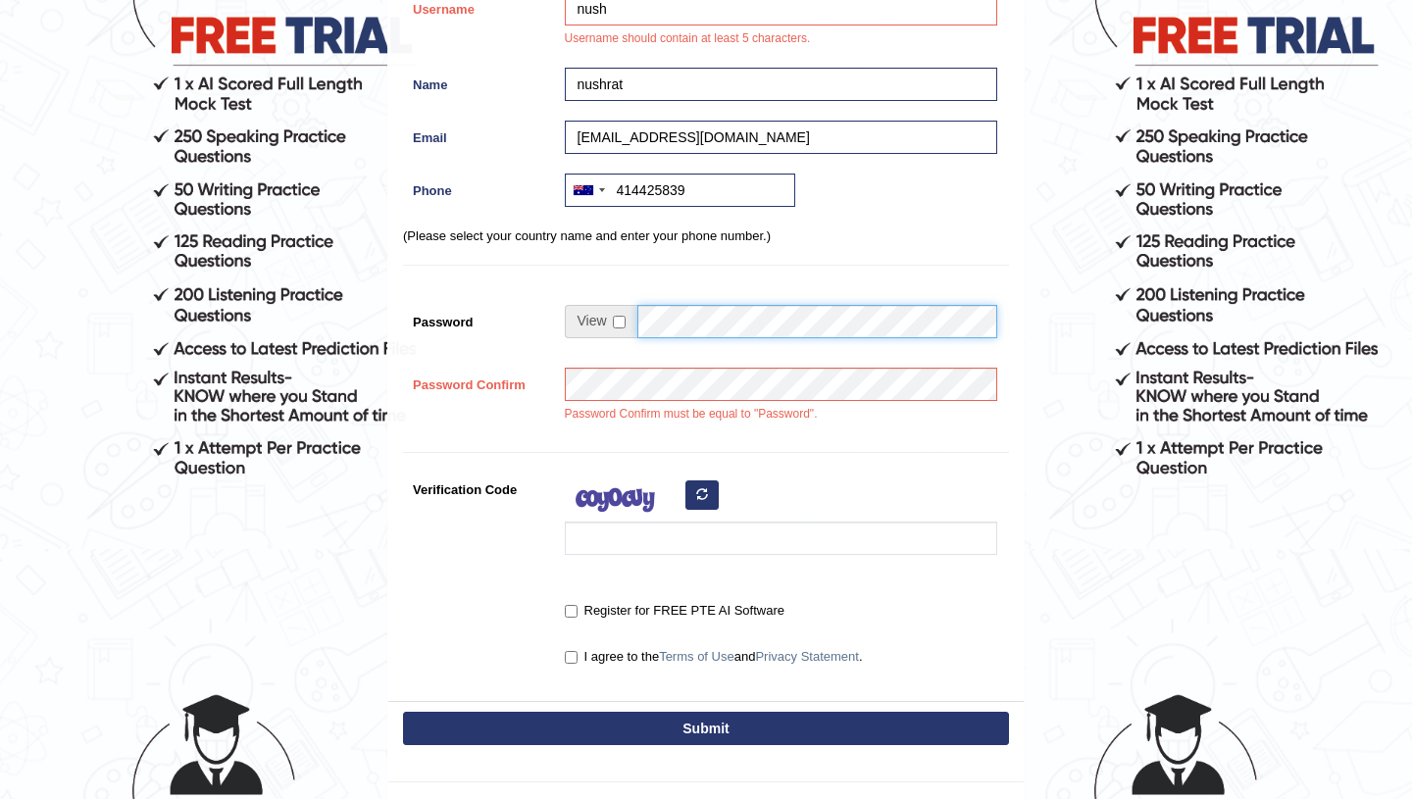
scroll to position [251, 0]
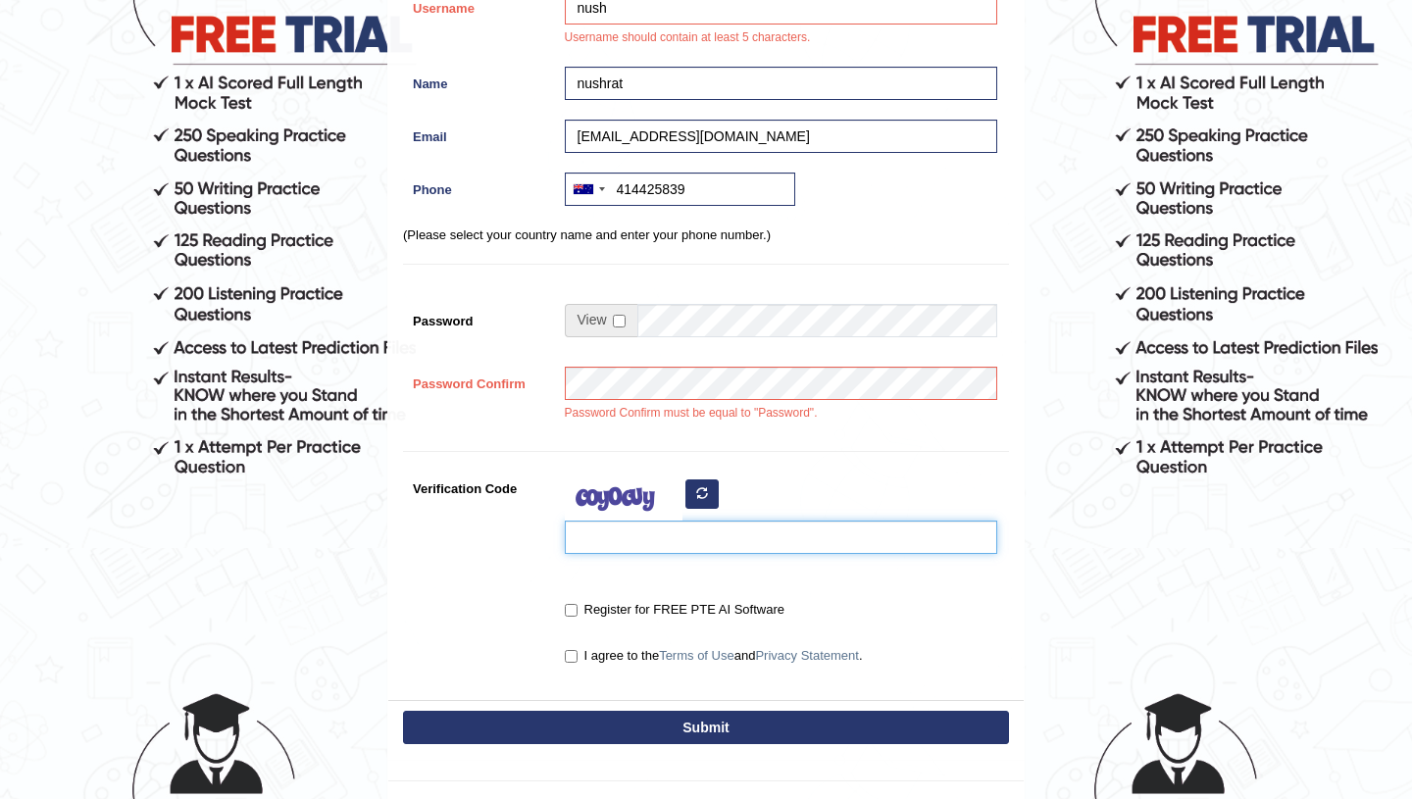
click at [669, 545] on input "Verification Code" at bounding box center [781, 537] width 432 height 33
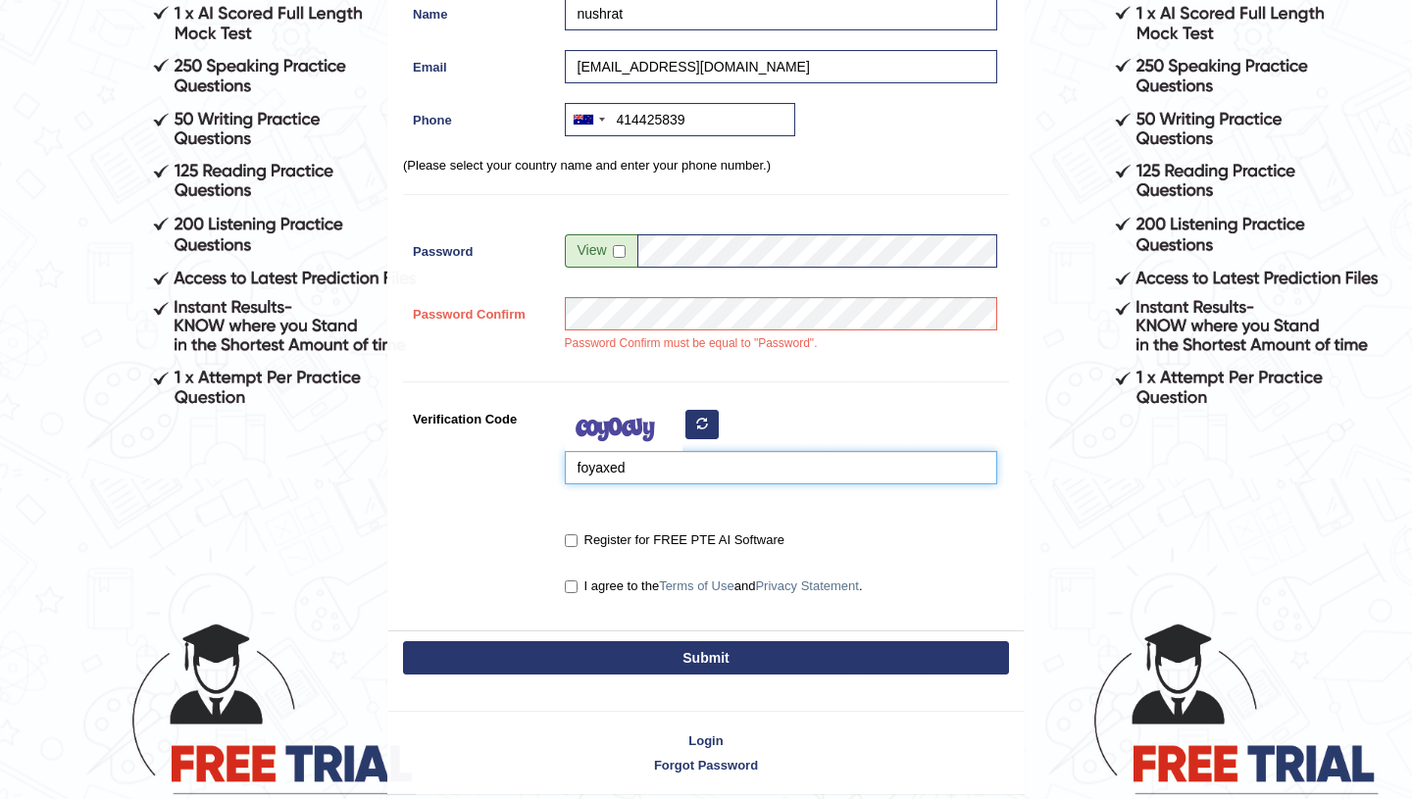
scroll to position [329, 0]
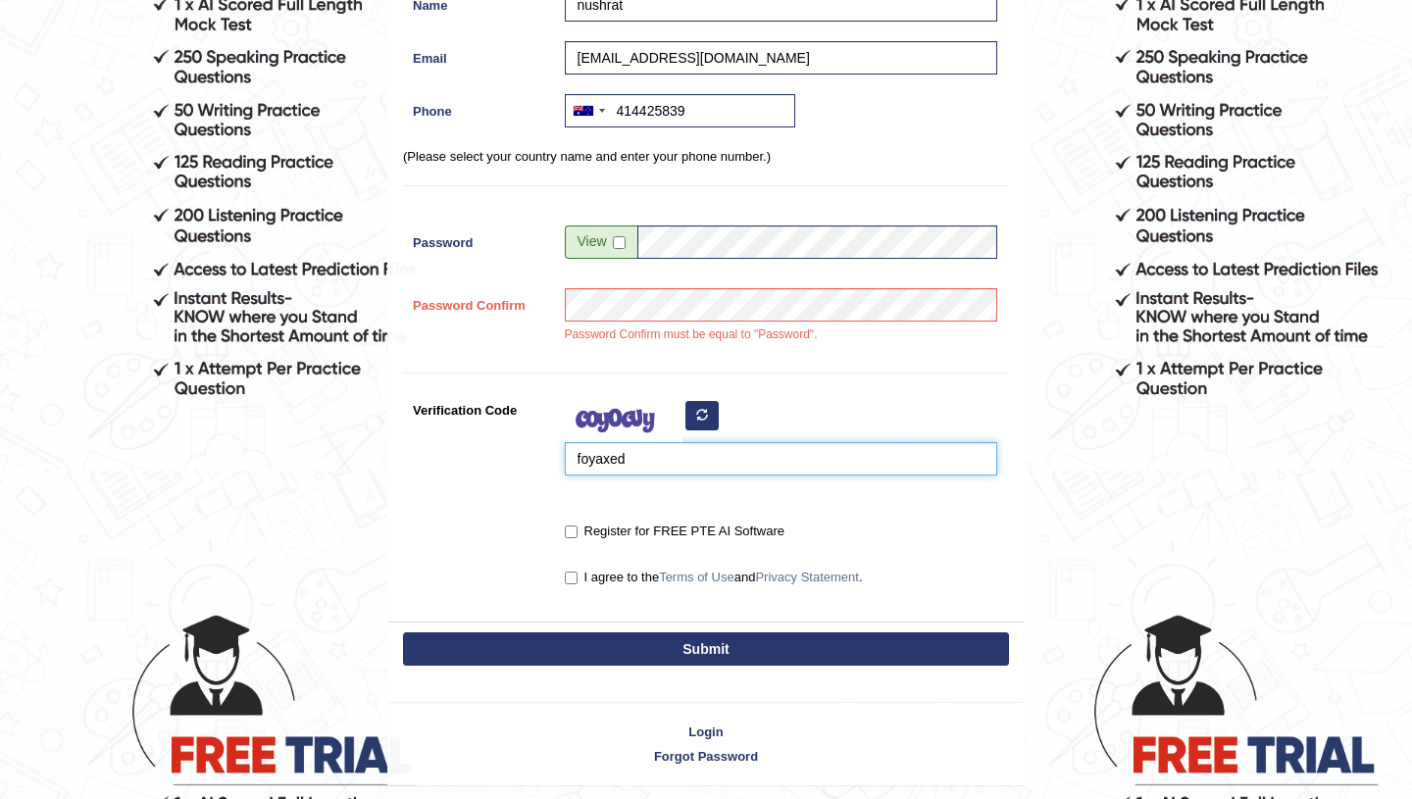
type input "foyaxed"
click at [572, 531] on input "Register for FREE PTE AI Software" at bounding box center [571, 531] width 13 height 13
checkbox input "true"
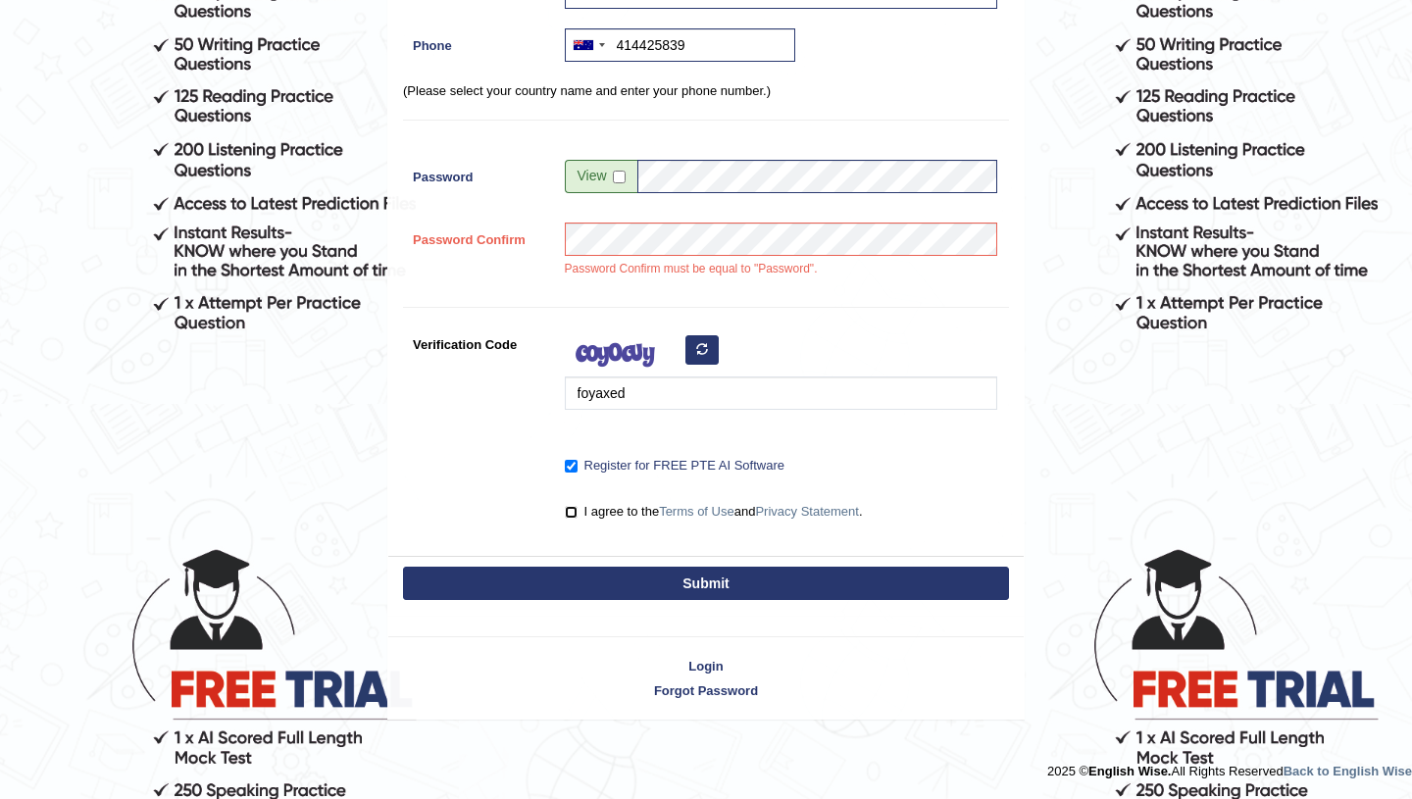
click at [574, 515] on input "I agree to the Terms of Use and Privacy Statement ." at bounding box center [571, 512] width 13 height 13
checkbox input "true"
click at [630, 576] on button "Submit" at bounding box center [706, 583] width 606 height 33
type input "+61414425839"
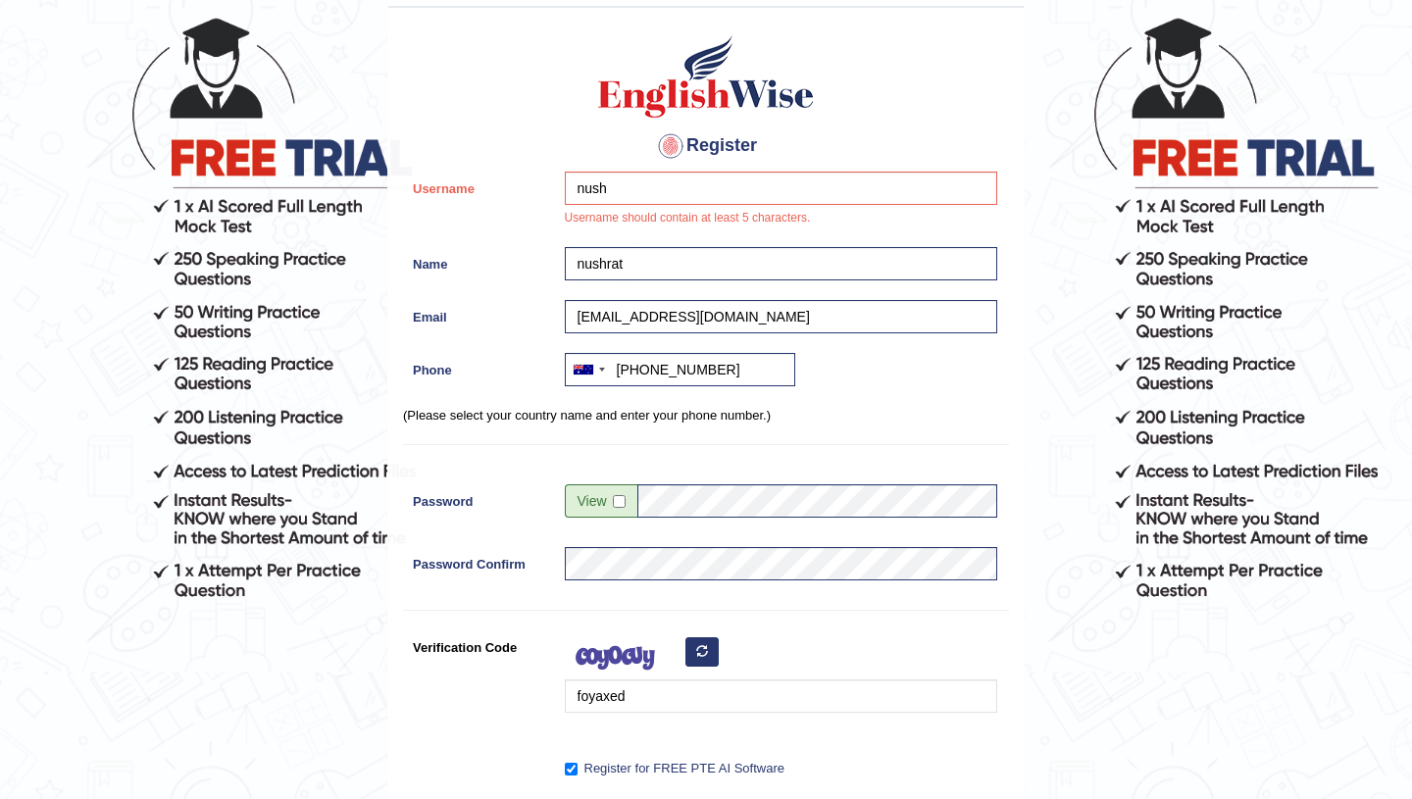
scroll to position [137, 0]
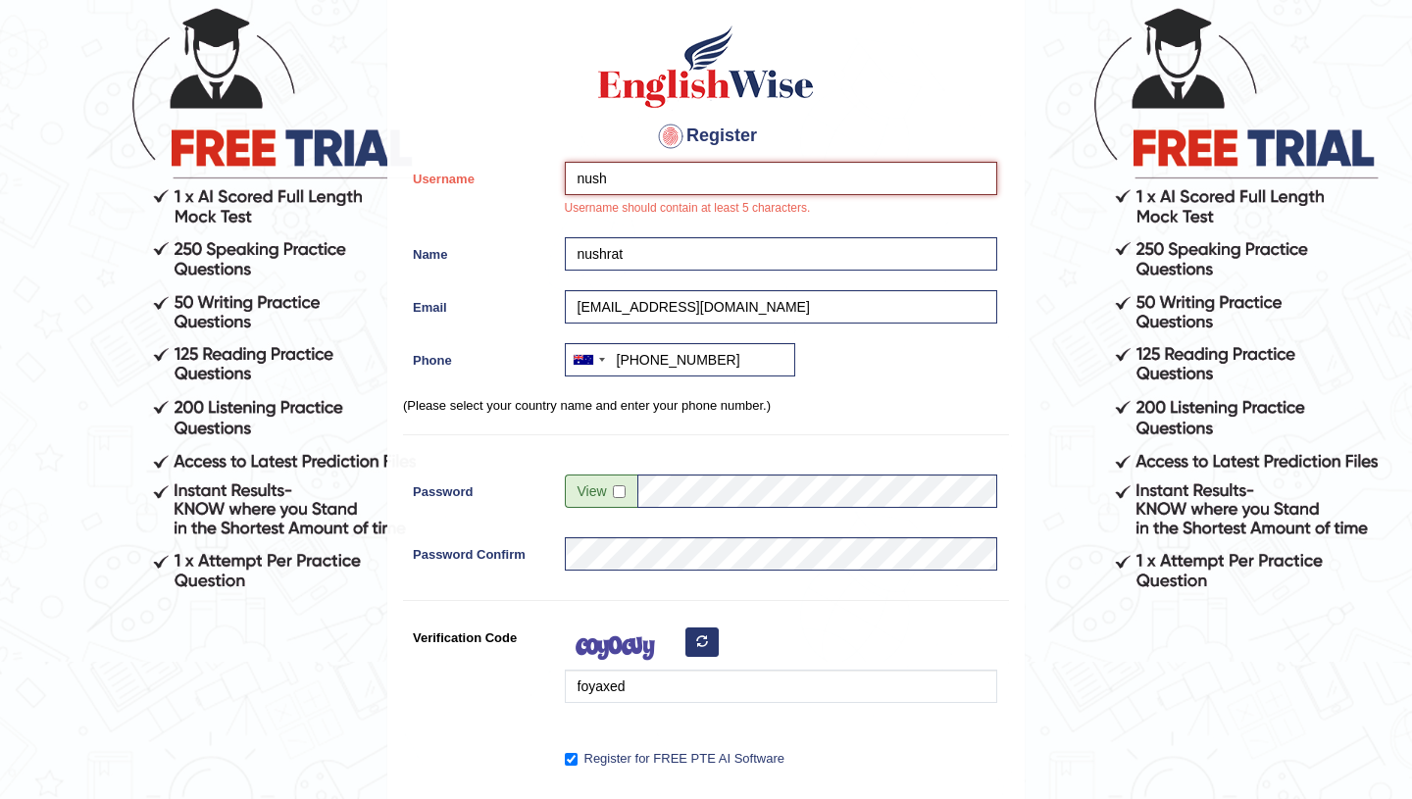
click at [620, 177] on input "nush" at bounding box center [781, 178] width 432 height 33
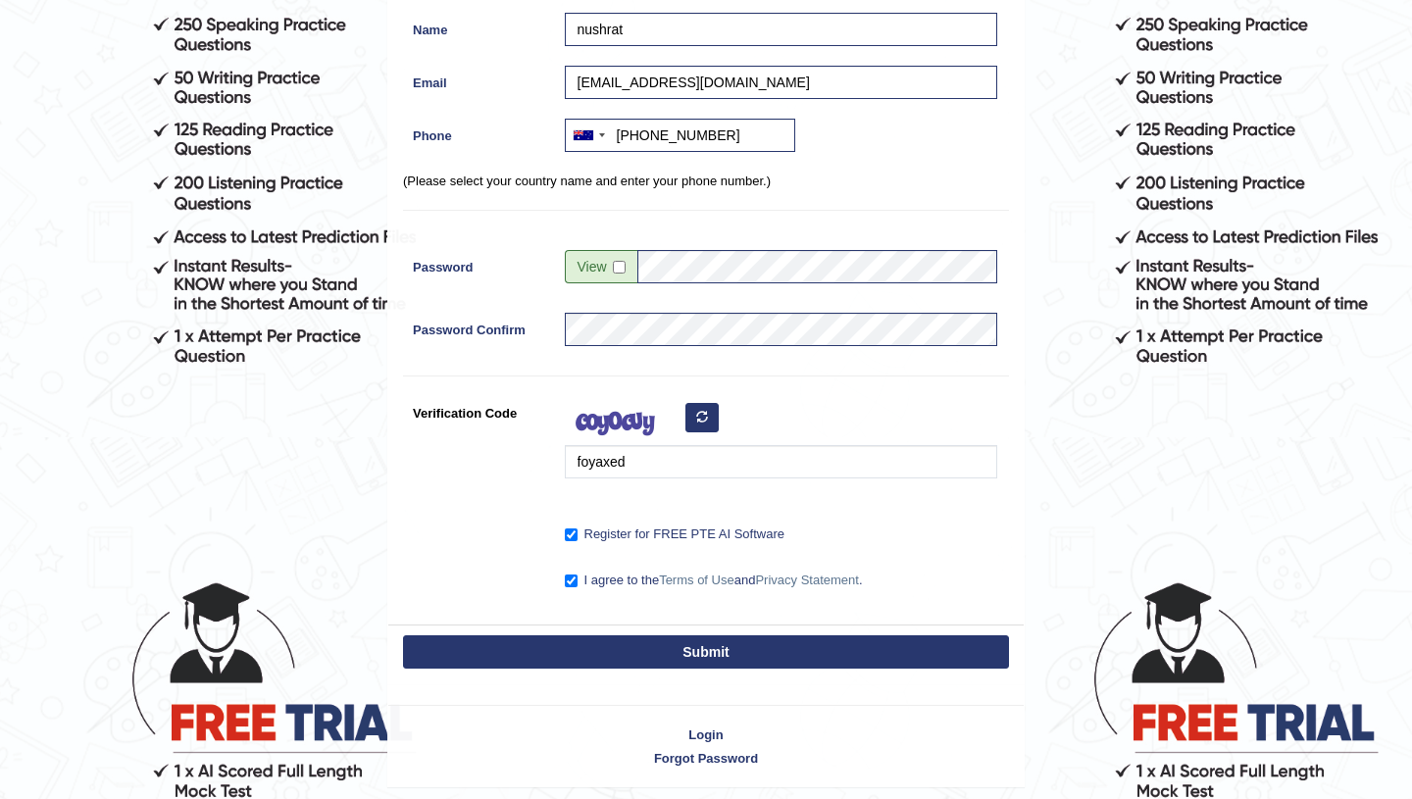
scroll to position [429, 0]
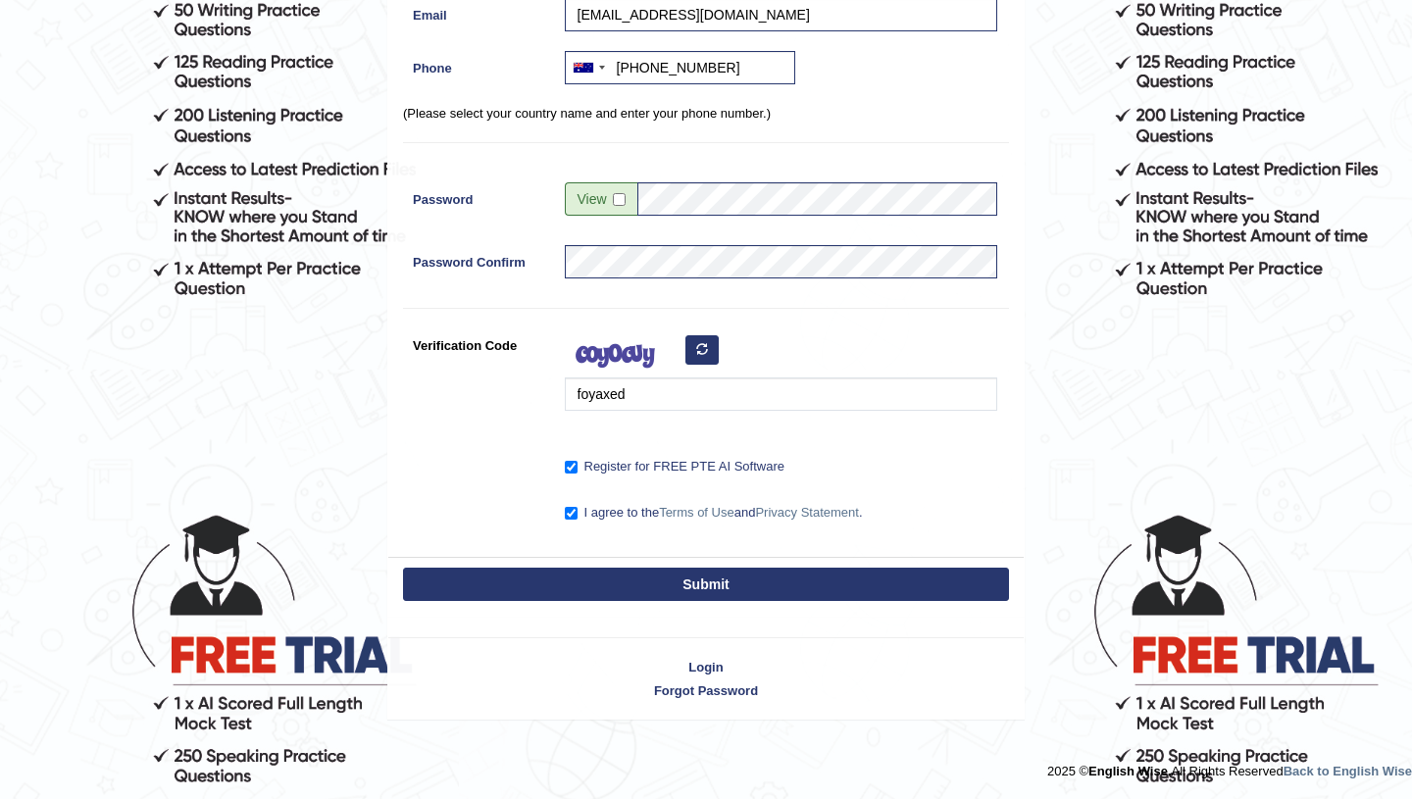
type input "nushrat"
click at [619, 189] on span at bounding box center [601, 198] width 73 height 33
click at [615, 200] on input "checkbox" at bounding box center [619, 199] width 13 height 13
checkbox input "true"
click at [657, 589] on button "Submit" at bounding box center [706, 584] width 606 height 33
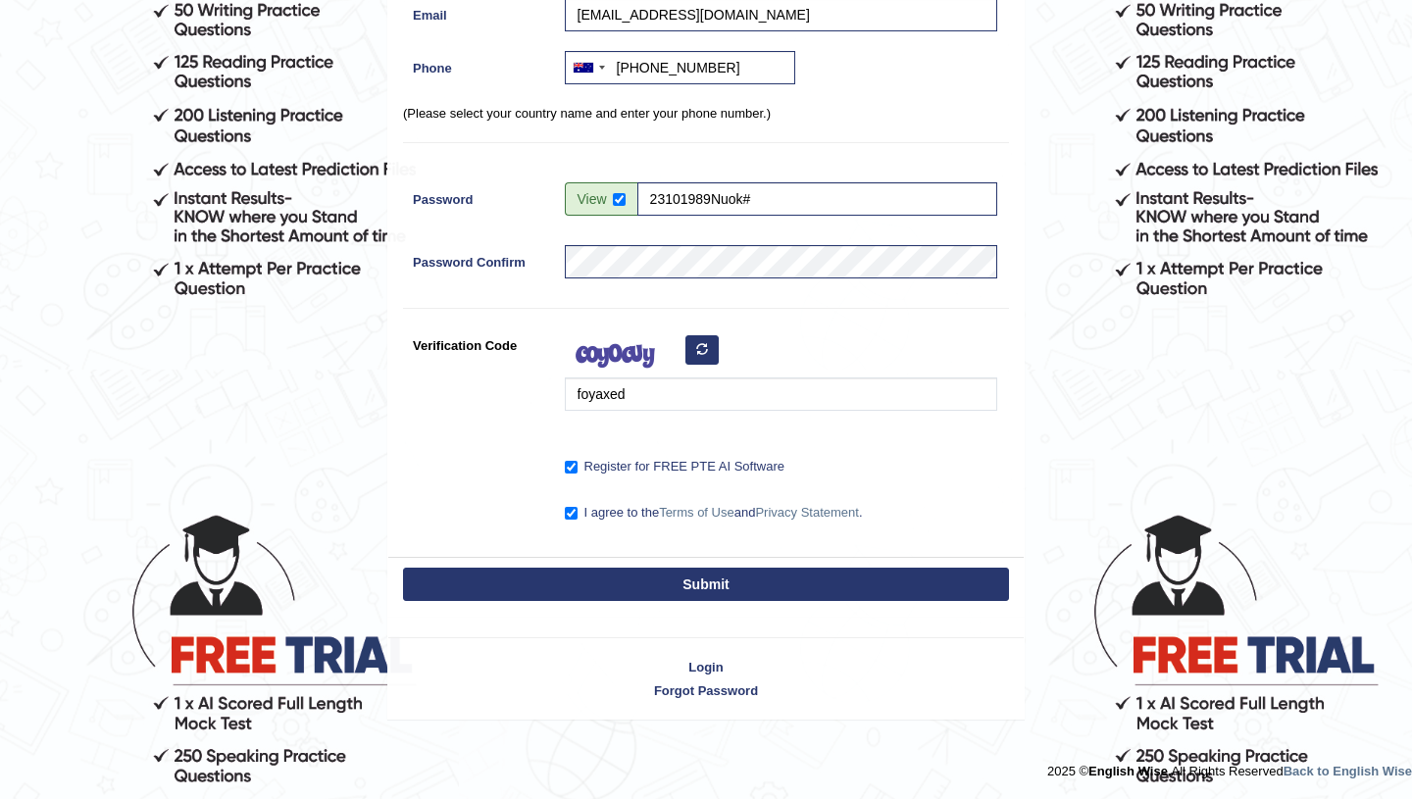
click at [716, 589] on button "Submit" at bounding box center [706, 584] width 606 height 33
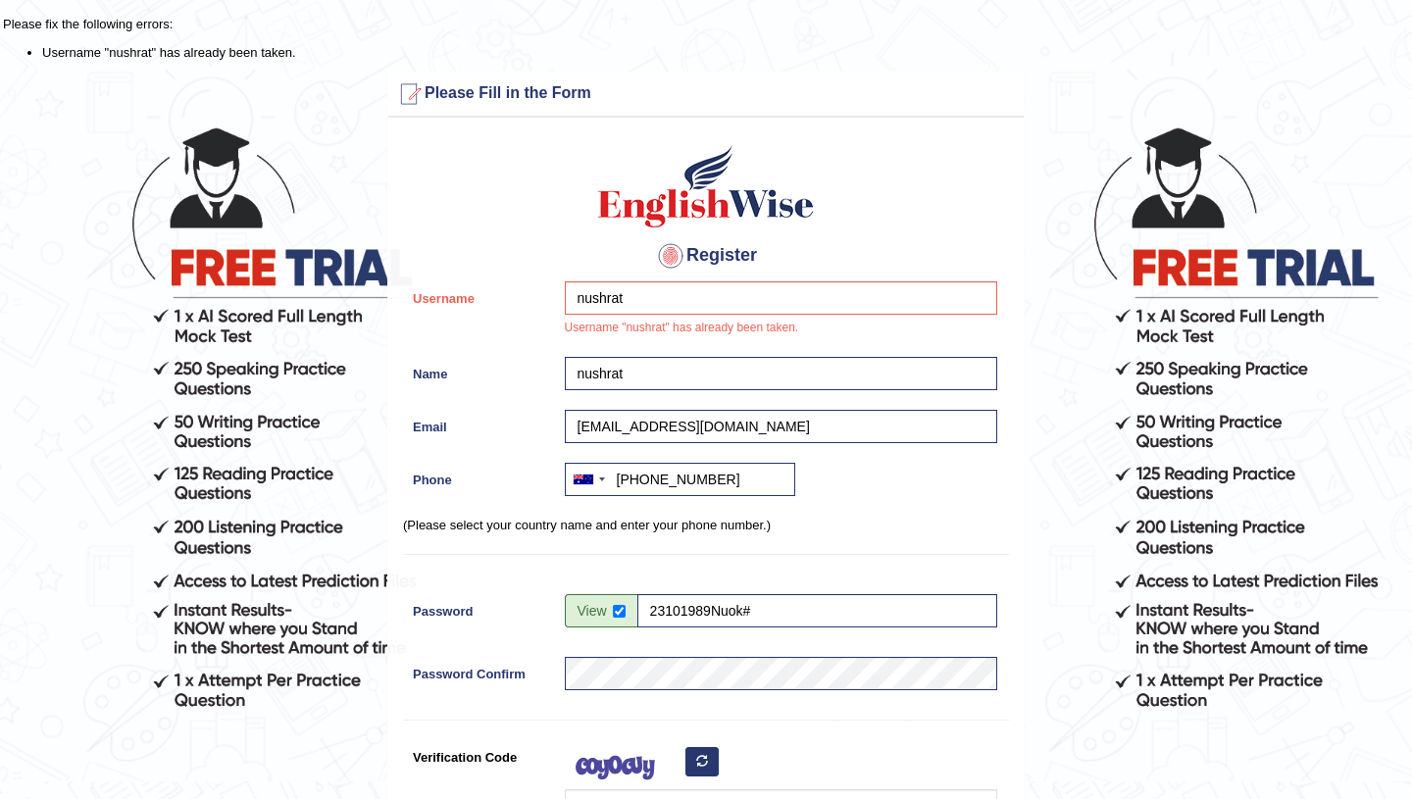
scroll to position [1, 0]
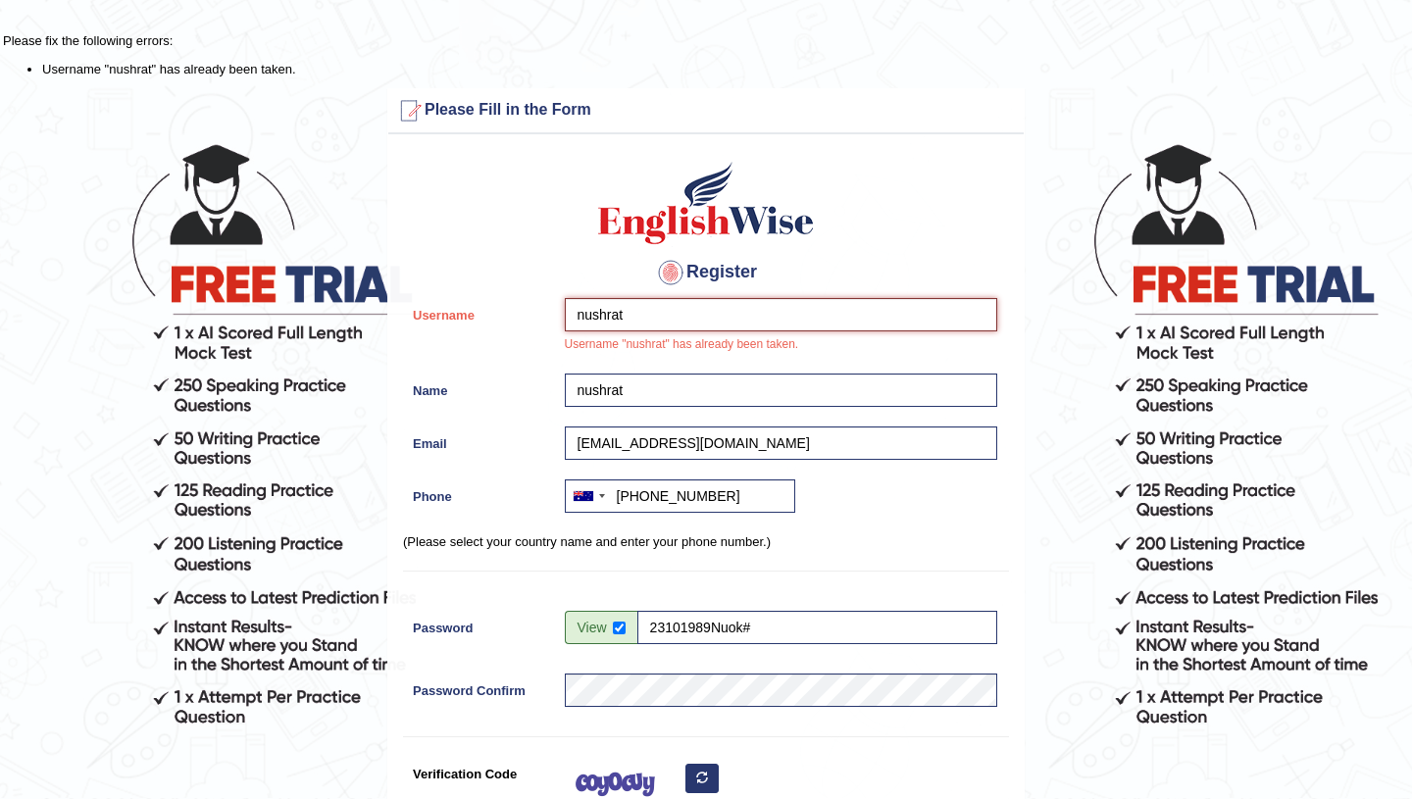
click at [688, 320] on input "nushrat" at bounding box center [781, 314] width 432 height 33
type input "n"
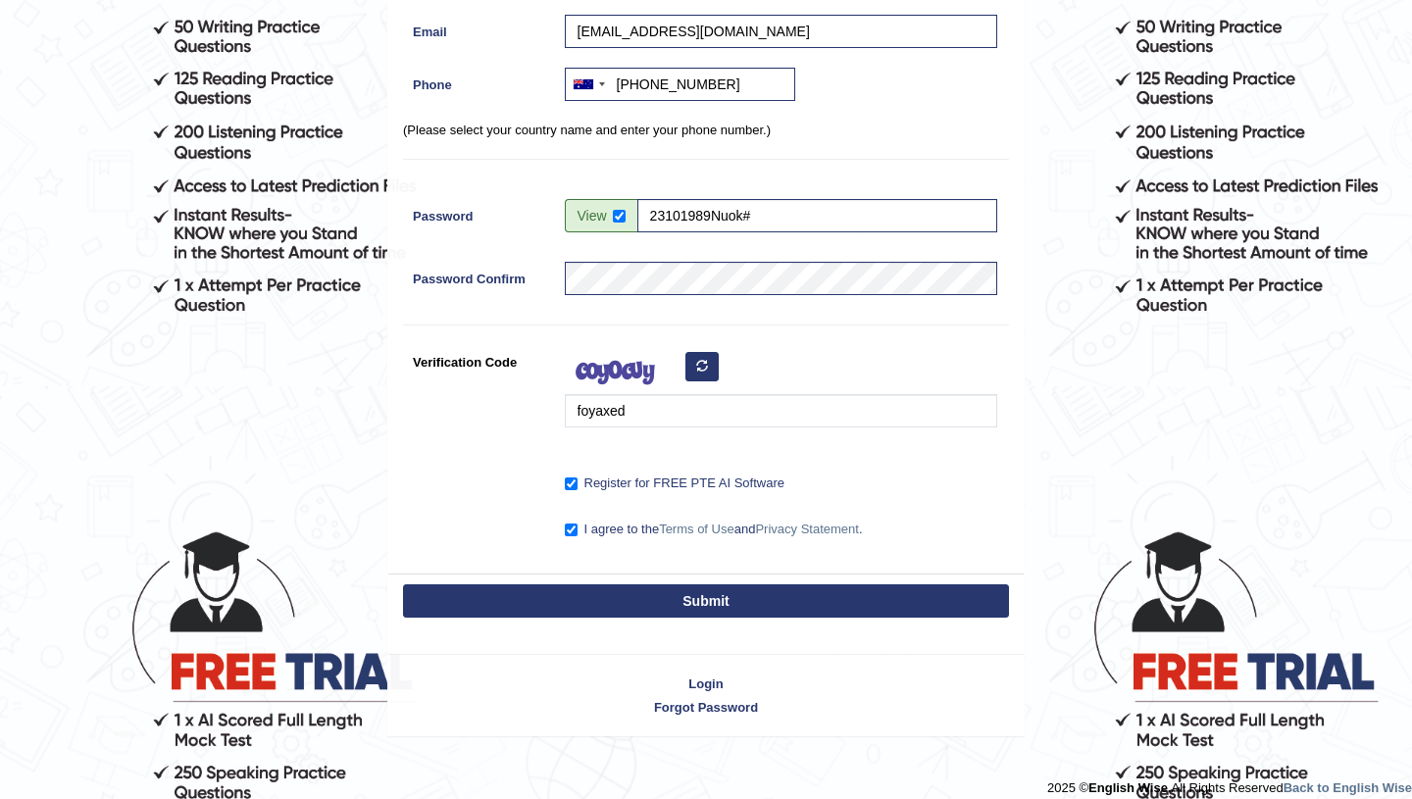
scroll to position [429, 0]
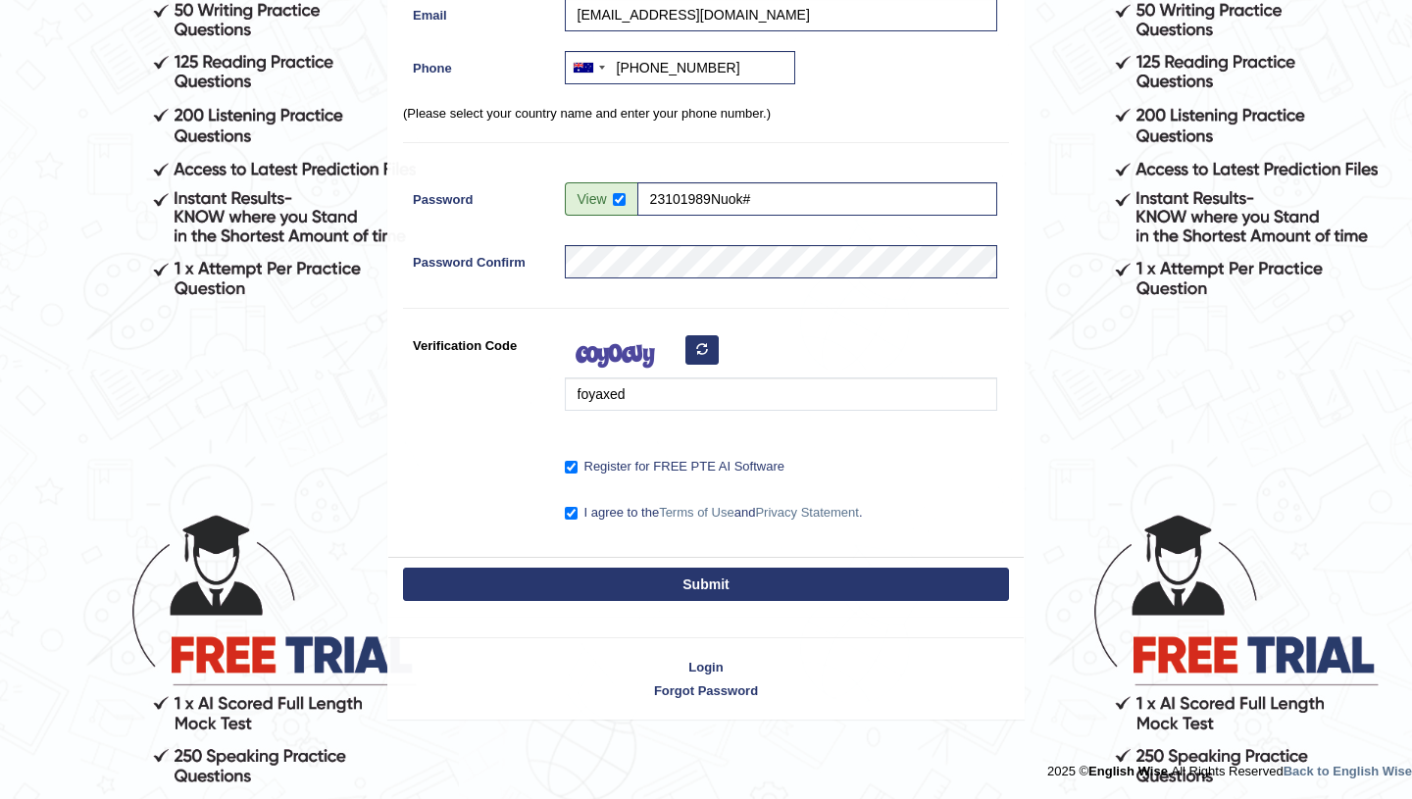
type input "noshirat"
click at [747, 574] on button "Submit" at bounding box center [706, 584] width 606 height 33
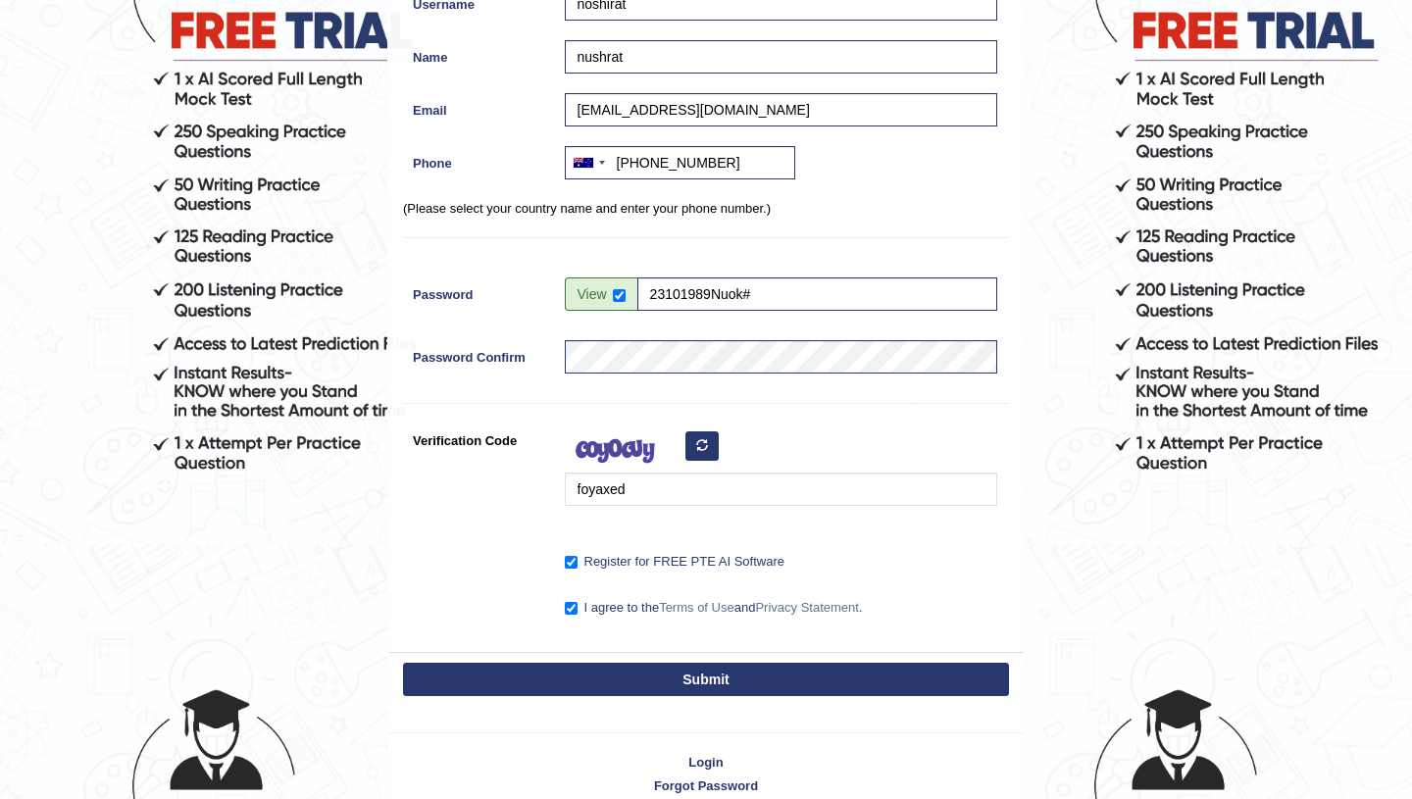
scroll to position [288, 0]
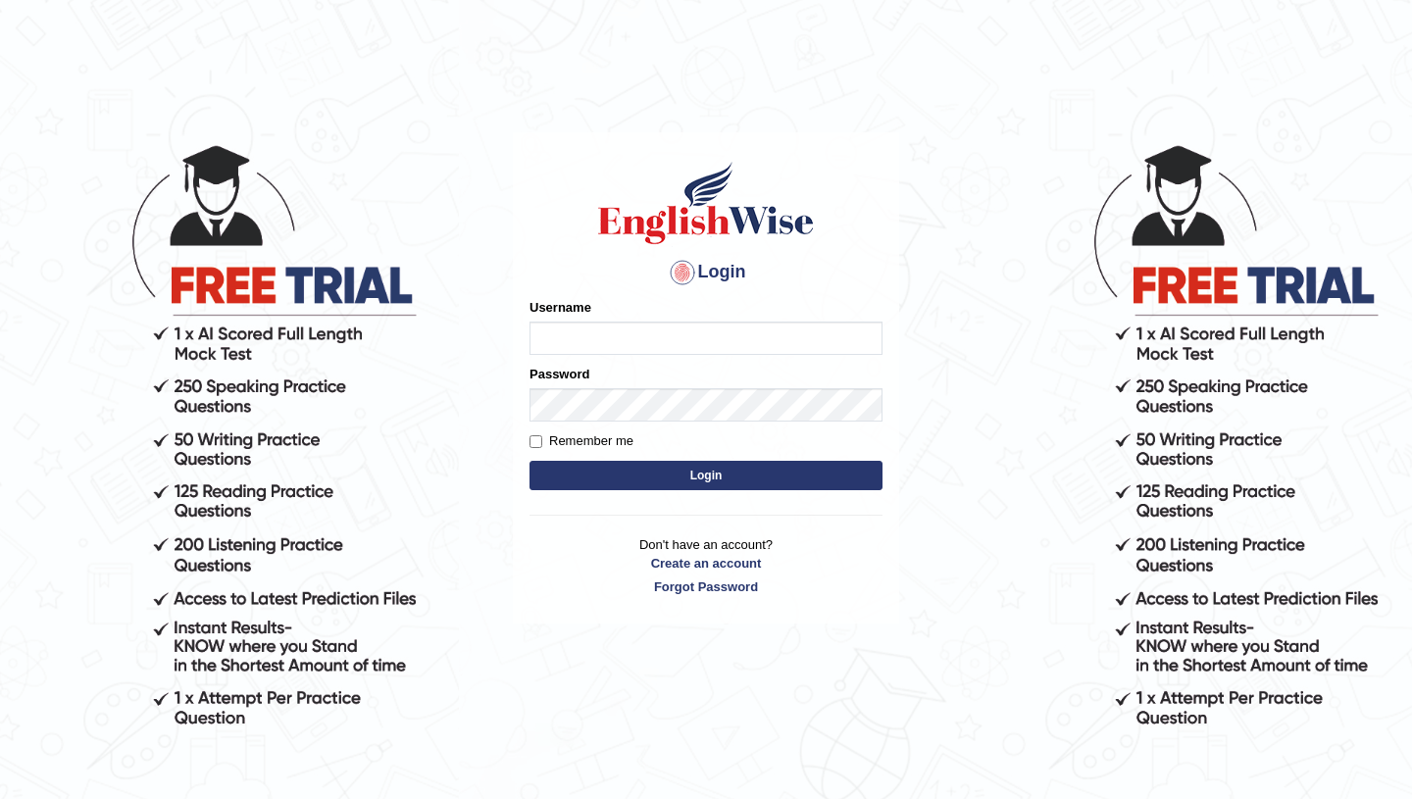
click at [731, 337] on input "Username" at bounding box center [705, 338] width 353 height 33
type input "[EMAIL_ADDRESS][DOMAIN_NAME]"
click at [536, 444] on input "Remember me" at bounding box center [535, 441] width 13 height 13
checkbox input "true"
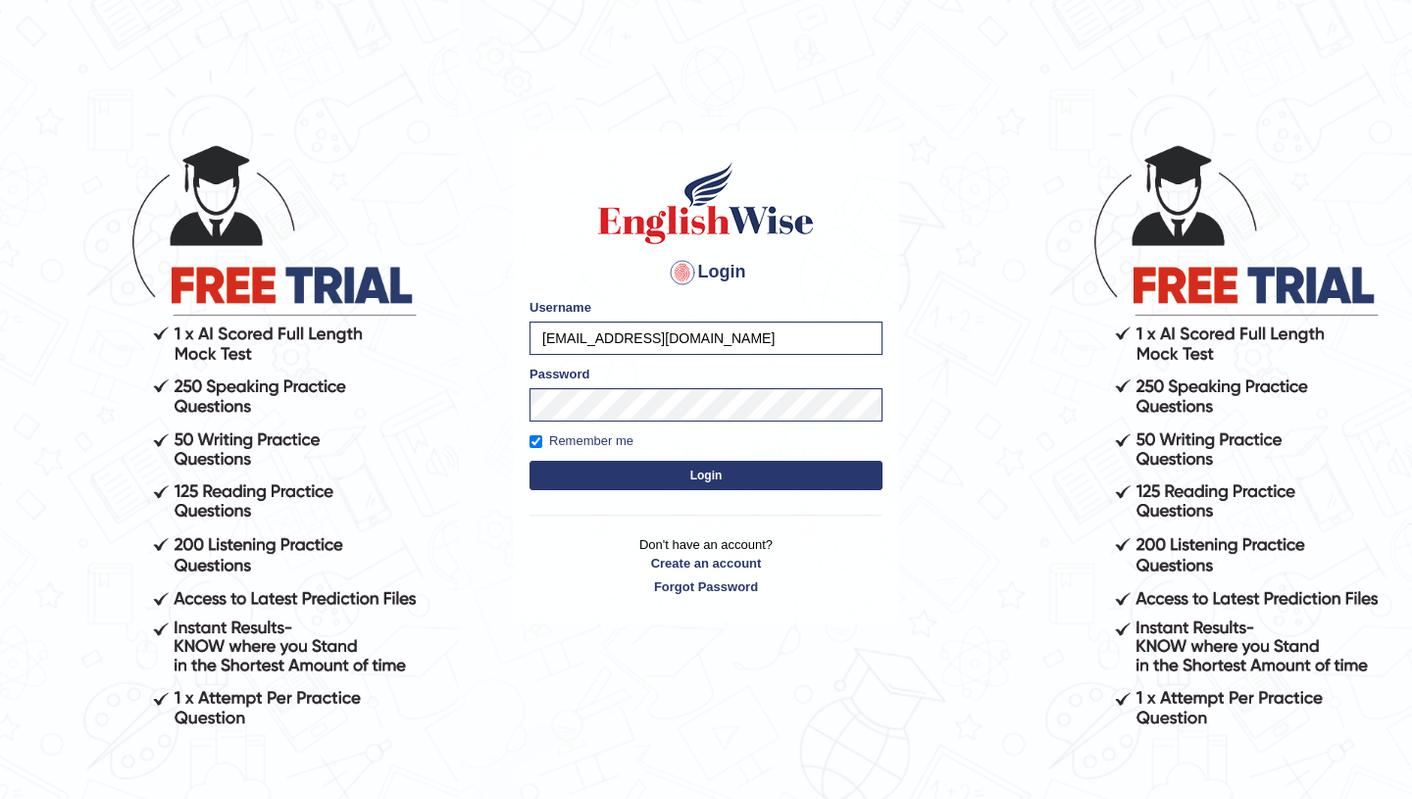
click at [543, 474] on button "Login" at bounding box center [705, 475] width 353 height 29
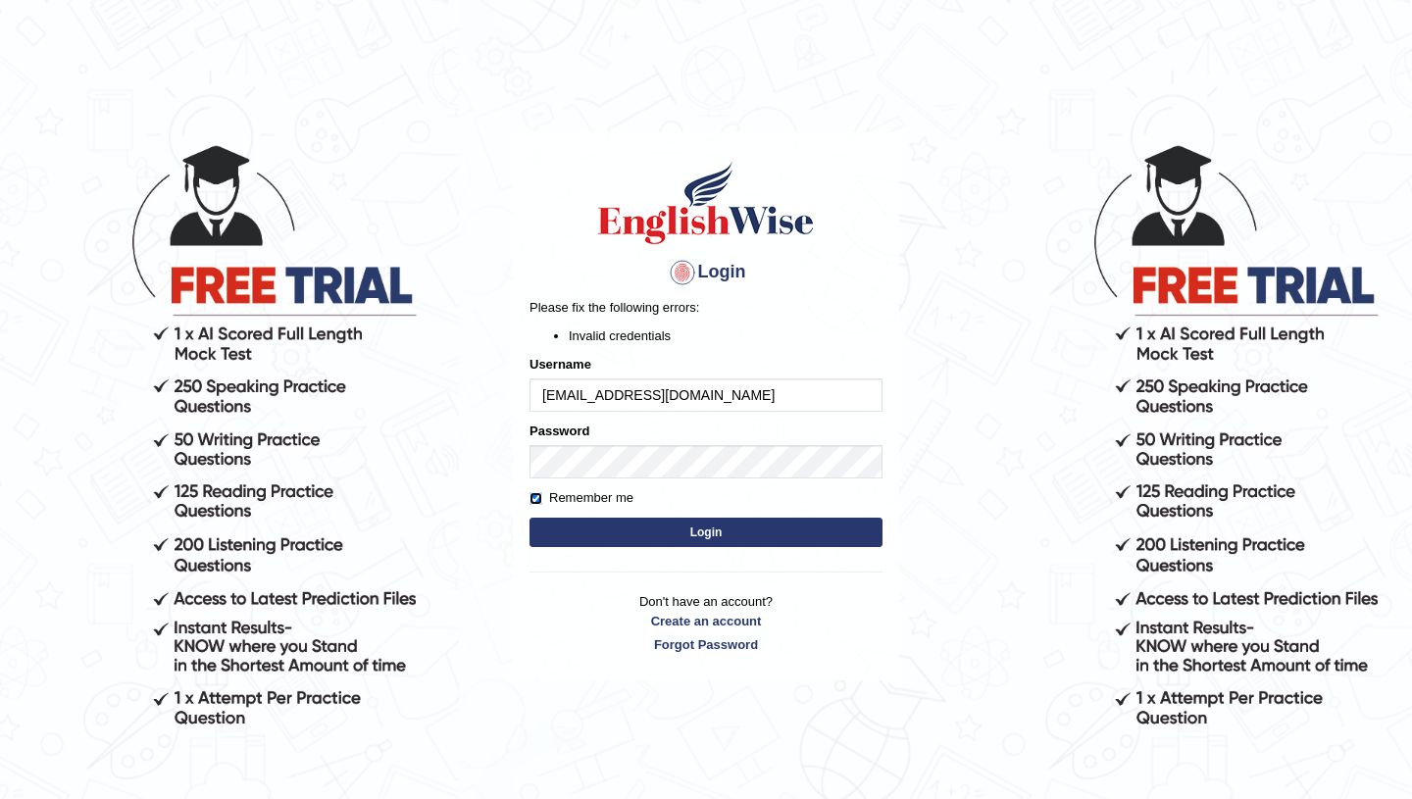
click at [535, 499] on input "Remember me" at bounding box center [535, 498] width 13 height 13
checkbox input "false"
click at [581, 529] on button "Login" at bounding box center [705, 532] width 353 height 29
click at [711, 538] on button "Login" at bounding box center [705, 532] width 353 height 29
click at [651, 535] on button "Login" at bounding box center [705, 532] width 353 height 29
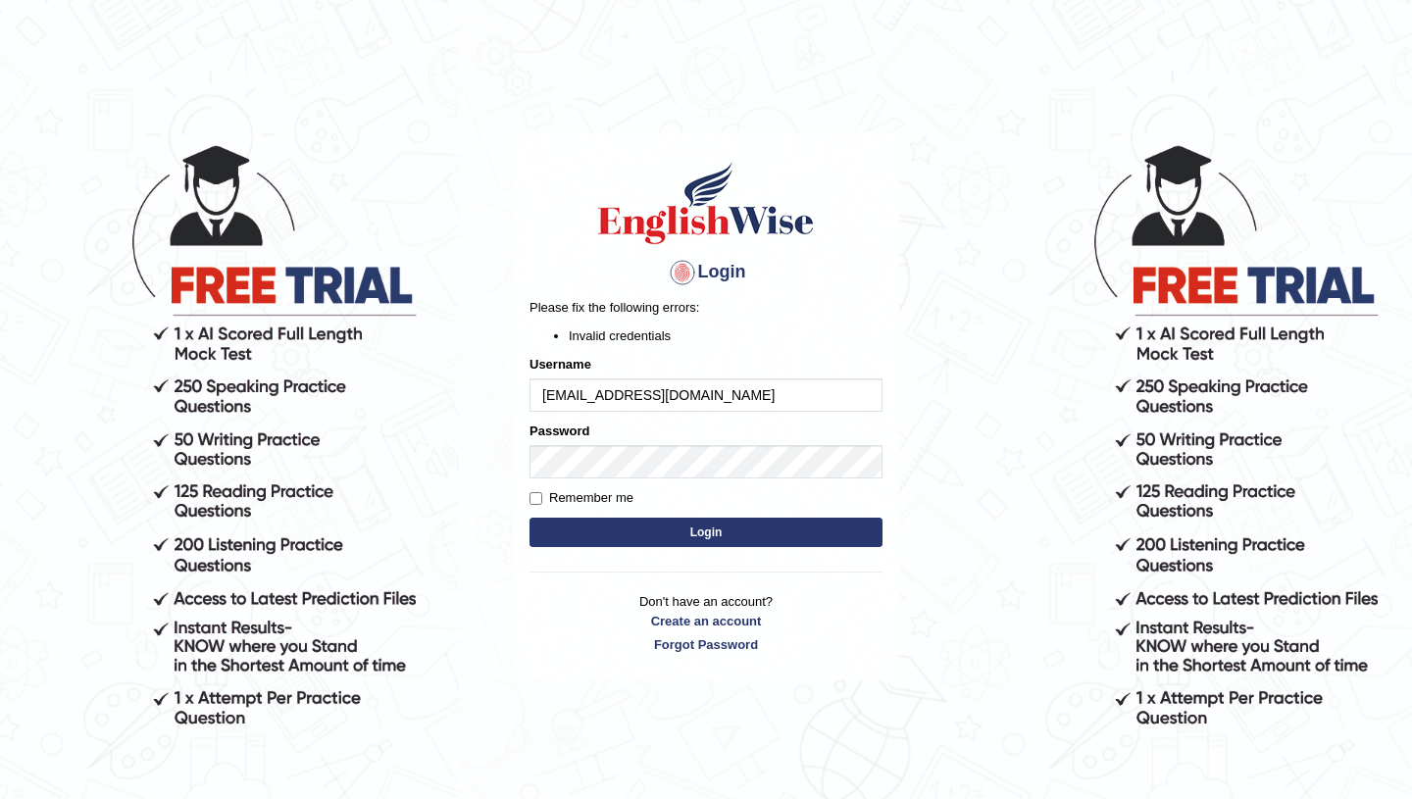
click at [702, 401] on input "[EMAIL_ADDRESS][DOMAIN_NAME]" at bounding box center [705, 394] width 353 height 33
type input "n"
type input "noshirat"
click at [686, 535] on button "Login" at bounding box center [705, 532] width 353 height 29
click at [617, 394] on input "noshirat" at bounding box center [705, 394] width 353 height 33
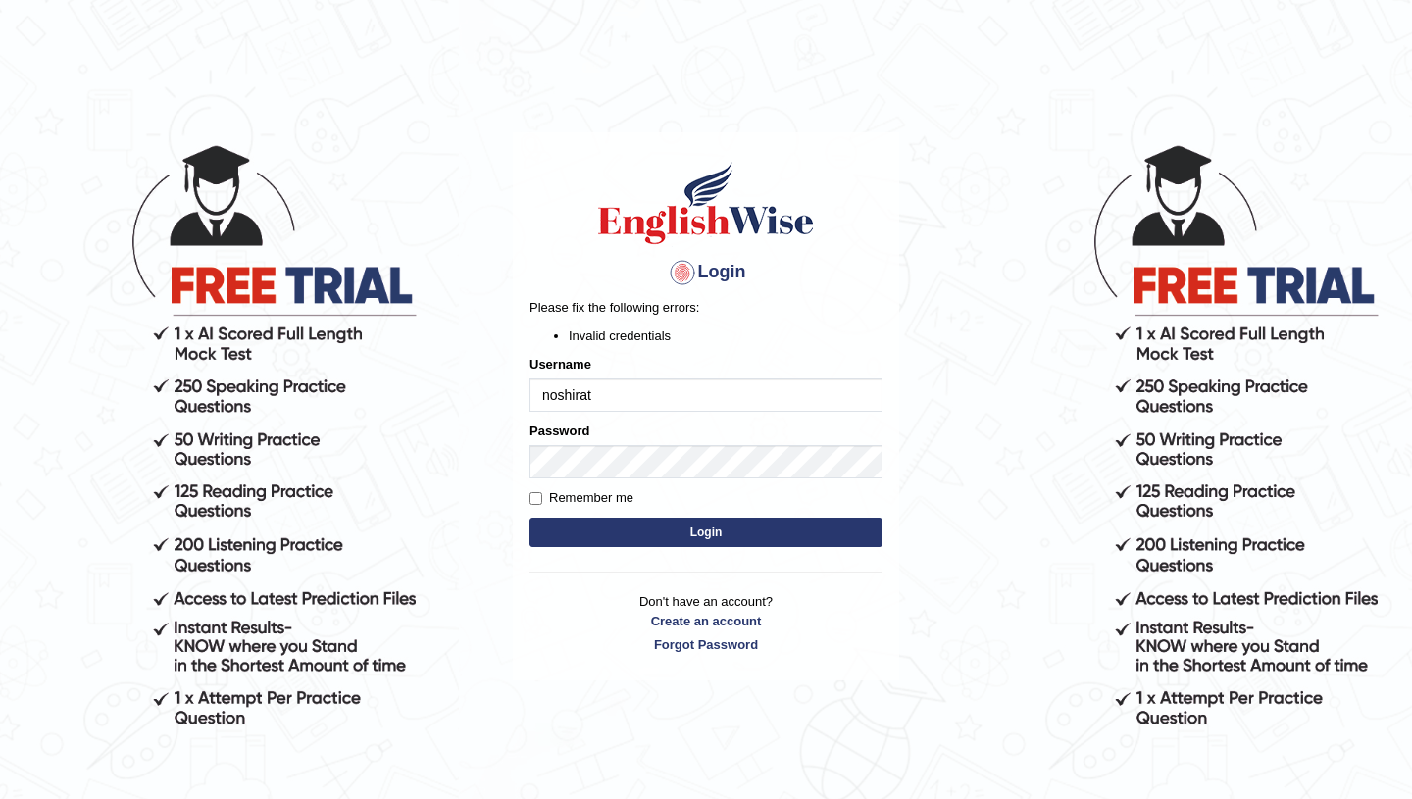
click at [627, 541] on button "Login" at bounding box center [705, 532] width 353 height 29
click at [616, 405] on input "noshirat" at bounding box center [705, 394] width 353 height 33
type input "noshirat jahan"
click at [638, 534] on button "Login" at bounding box center [705, 532] width 353 height 29
click at [608, 535] on button "Login" at bounding box center [705, 532] width 353 height 29
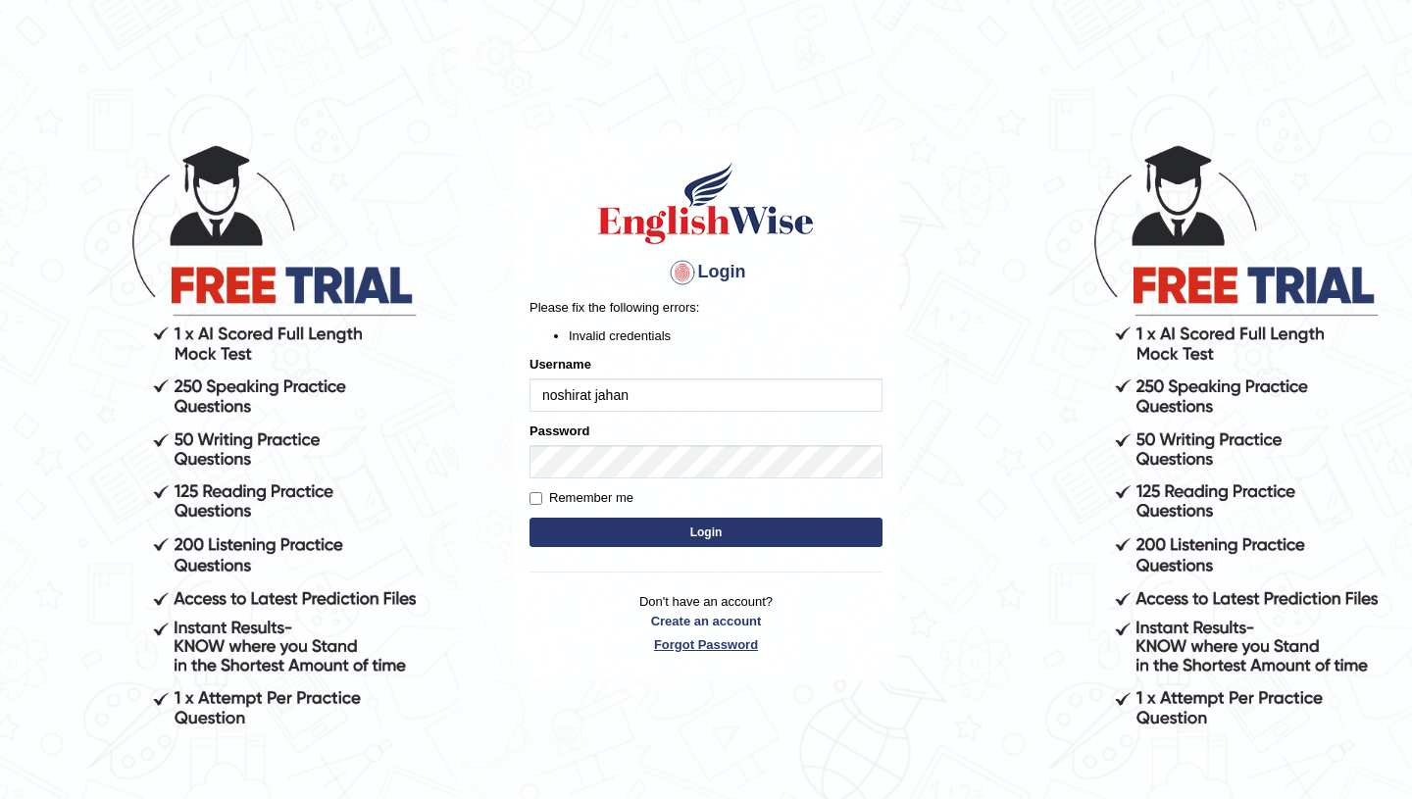
click at [713, 645] on link "Forgot Password" at bounding box center [705, 644] width 353 height 19
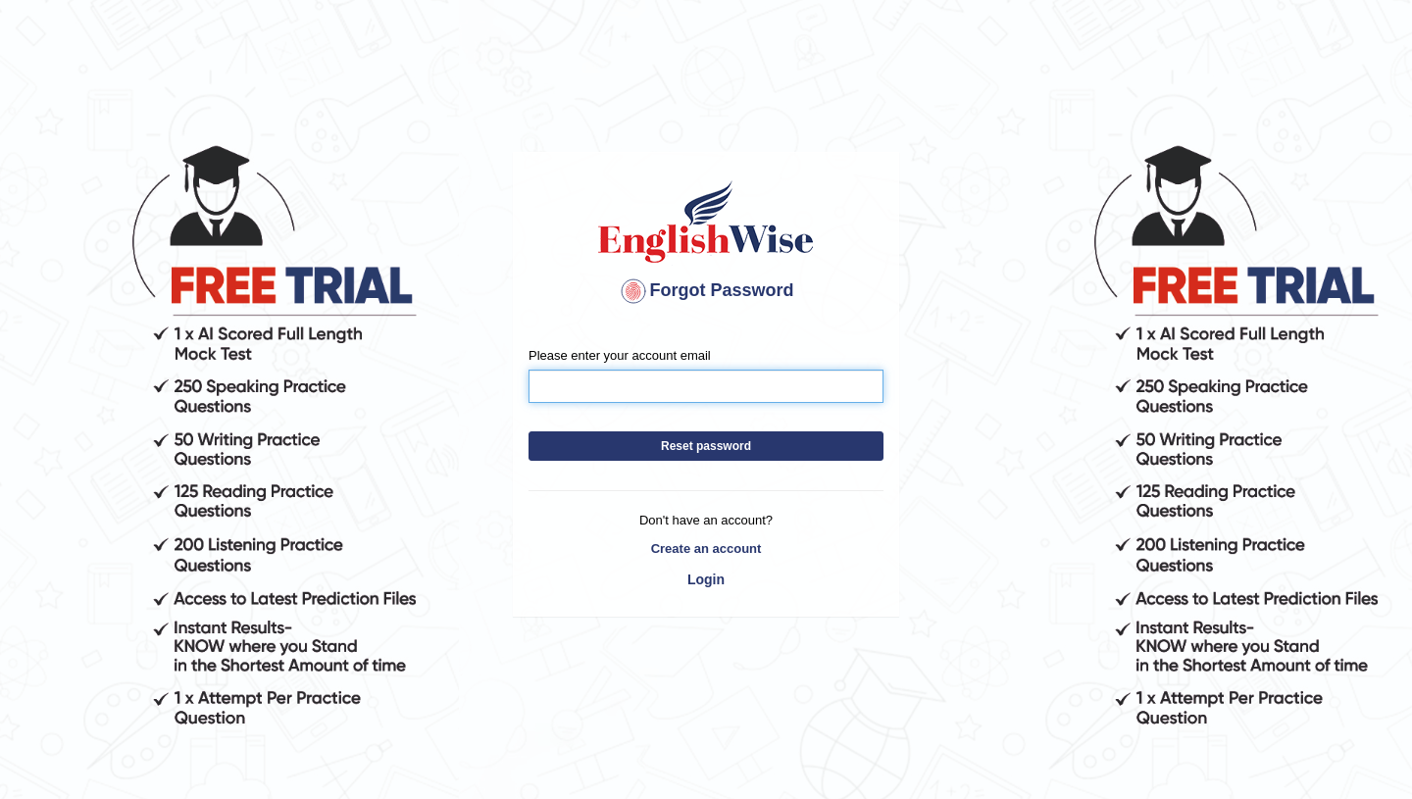
click at [734, 397] on input "Please enter your account email" at bounding box center [705, 386] width 355 height 33
type input "[EMAIL_ADDRESS][DOMAIN_NAME]"
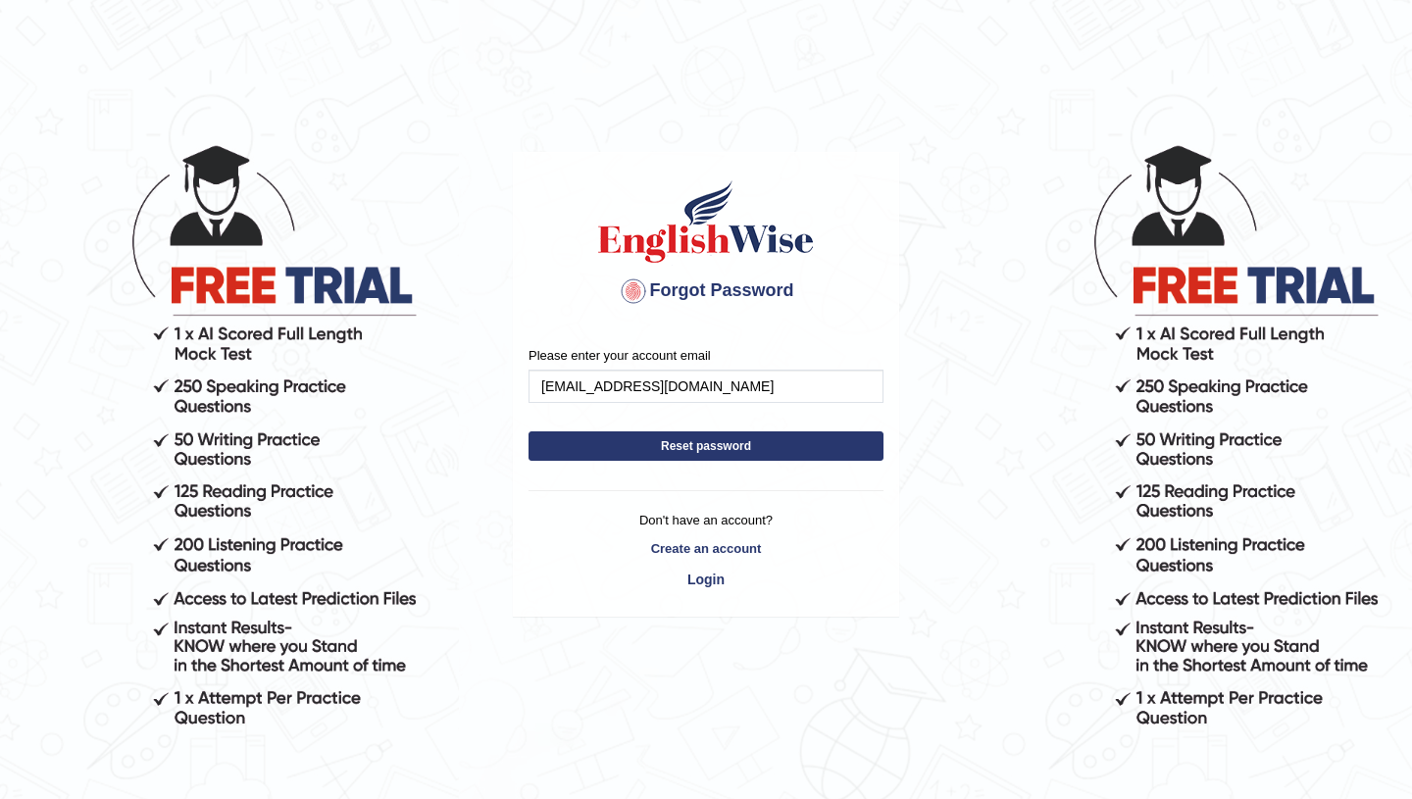
click at [745, 465] on form "Please enter your account email njcouturebd@gmail.com Reset password" at bounding box center [705, 408] width 355 height 125
click at [751, 445] on button "Reset password" at bounding box center [705, 445] width 355 height 29
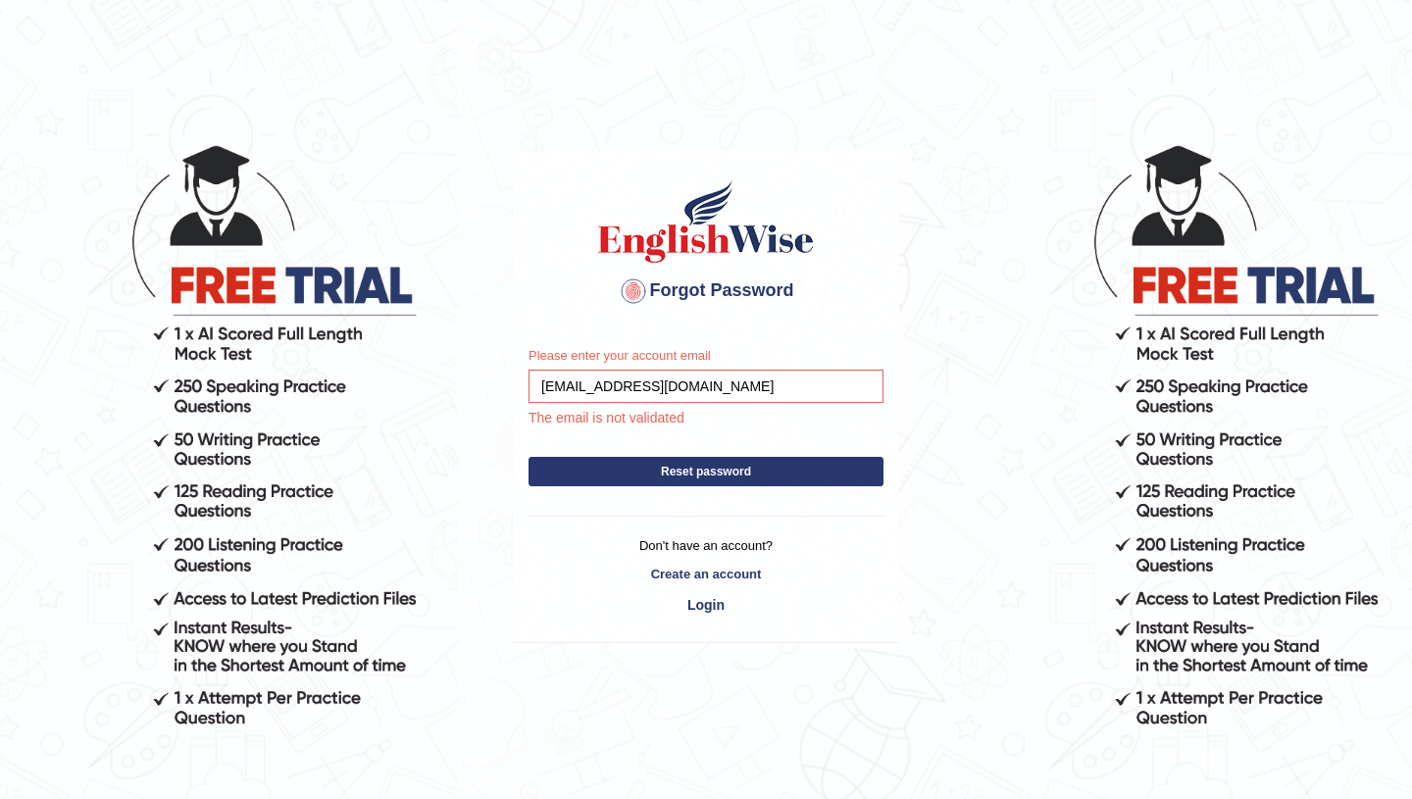
click at [728, 474] on button "Reset password" at bounding box center [705, 471] width 355 height 29
click at [717, 382] on input "[EMAIL_ADDRESS][DOMAIN_NAME]" at bounding box center [705, 386] width 355 height 33
type input "n"
click at [618, 378] on input "Please enter your account email" at bounding box center [705, 386] width 355 height 33
type input "[EMAIL_ADDRESS][DOMAIN_NAME]"
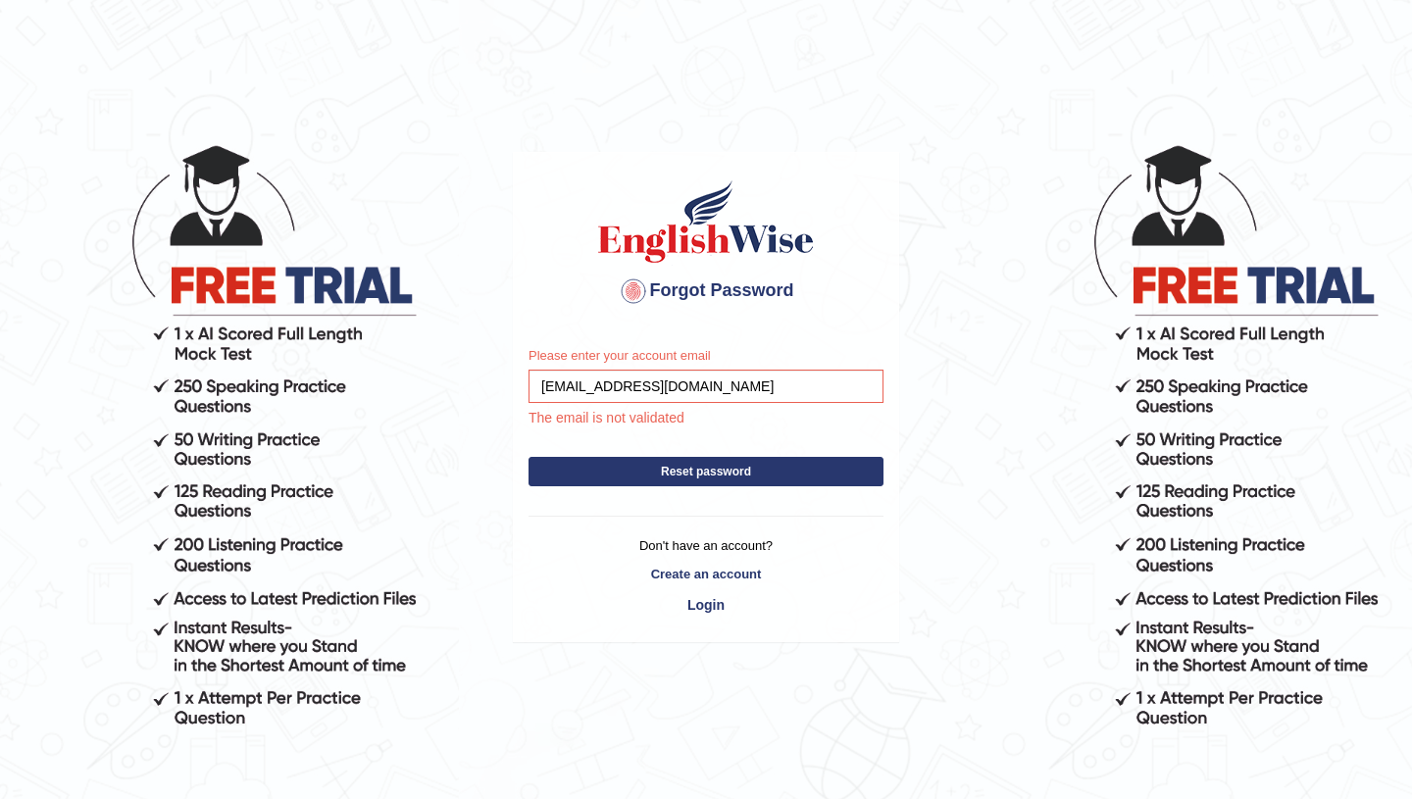
click at [672, 472] on button "Reset password" at bounding box center [705, 471] width 355 height 29
